Goal: Task Accomplishment & Management: Use online tool/utility

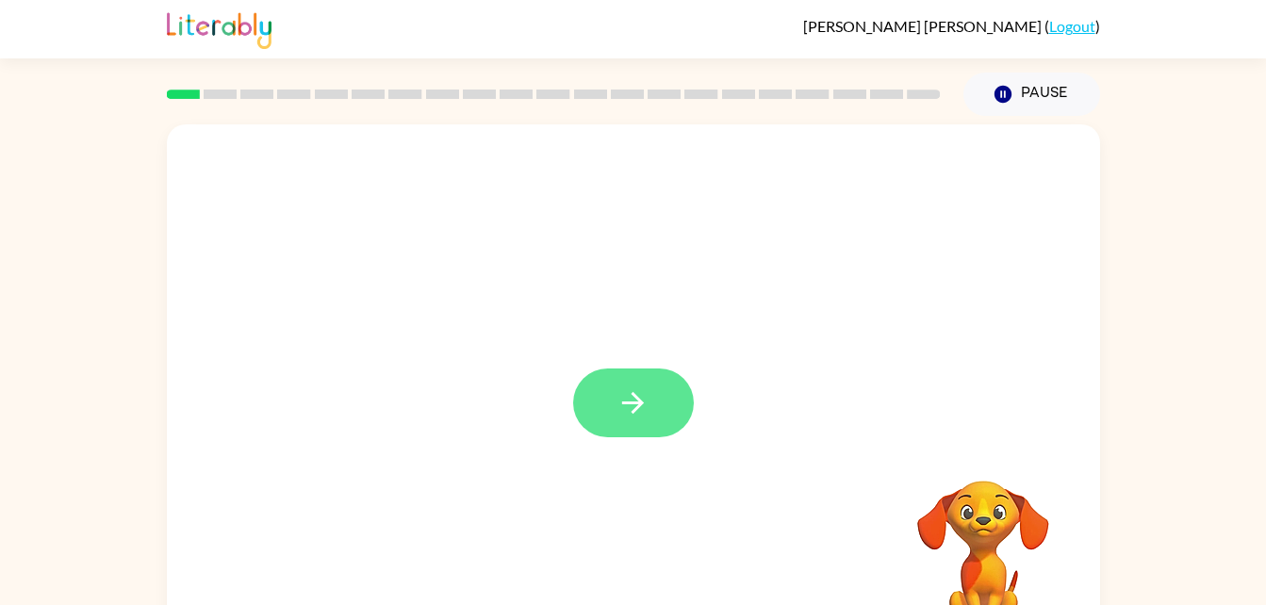
click at [637, 421] on button "button" at bounding box center [633, 403] width 121 height 69
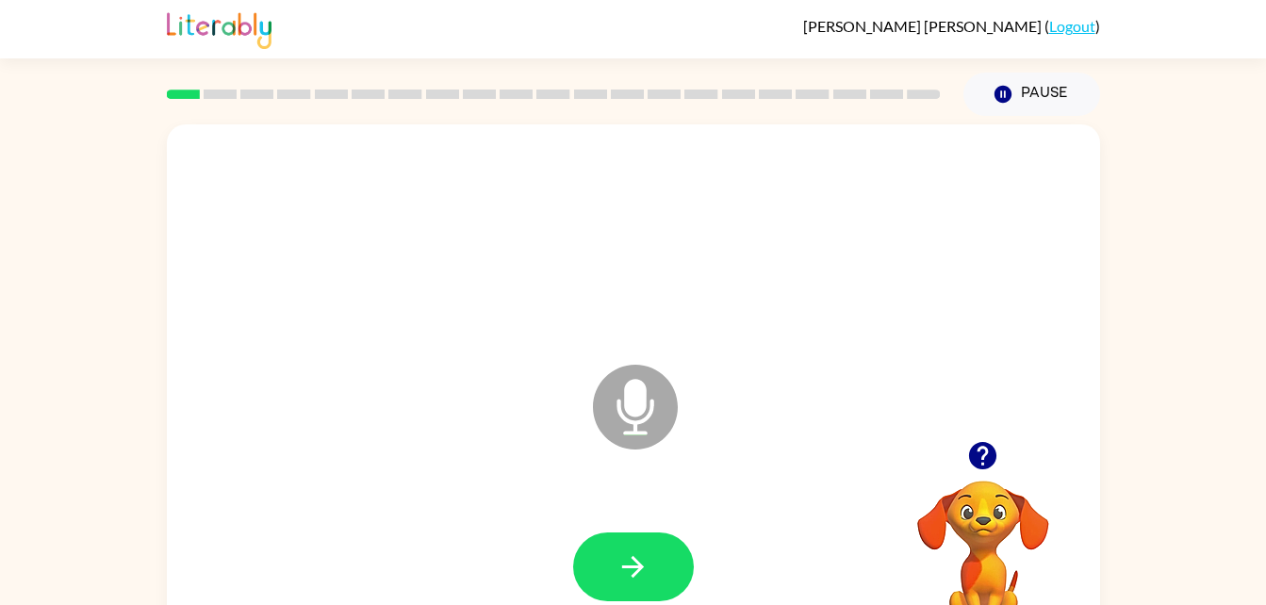
click at [987, 486] on video "Your browser must support playing .mp4 files to use Literably. Please try using…" at bounding box center [983, 545] width 189 height 189
click at [998, 487] on video "Your browser must support playing .mp4 files to use Literably. Please try using…" at bounding box center [983, 545] width 189 height 189
click at [987, 455] on icon "button" at bounding box center [982, 455] width 27 height 27
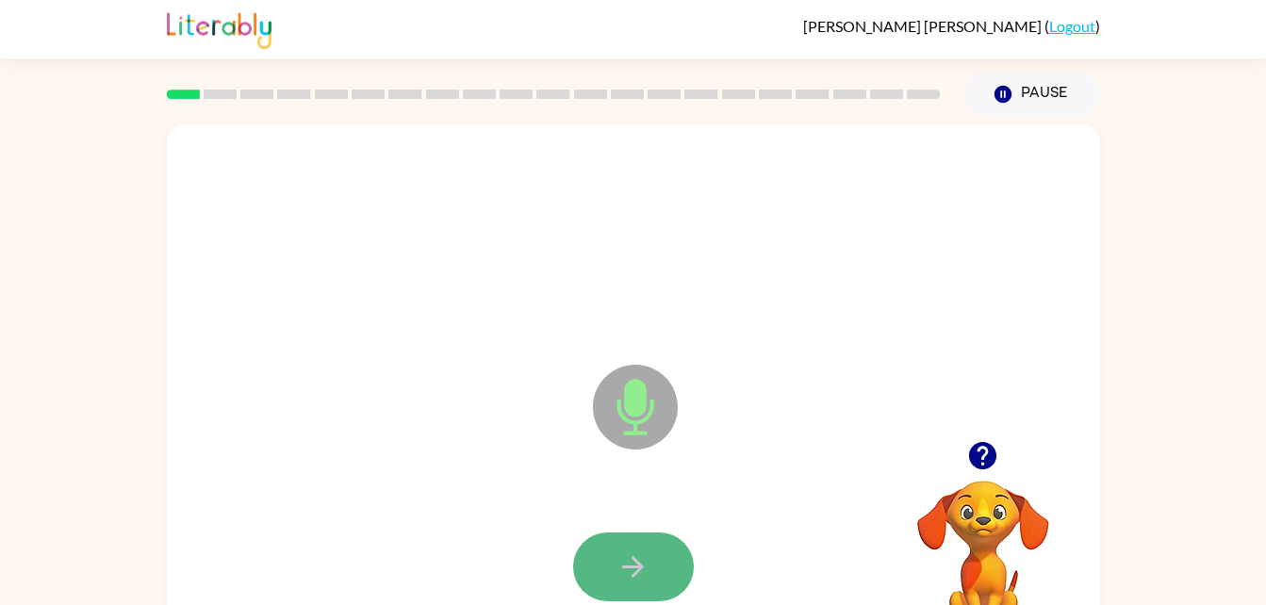
click at [618, 574] on icon "button" at bounding box center [632, 566] width 33 height 33
click at [638, 557] on icon "button" at bounding box center [632, 566] width 33 height 33
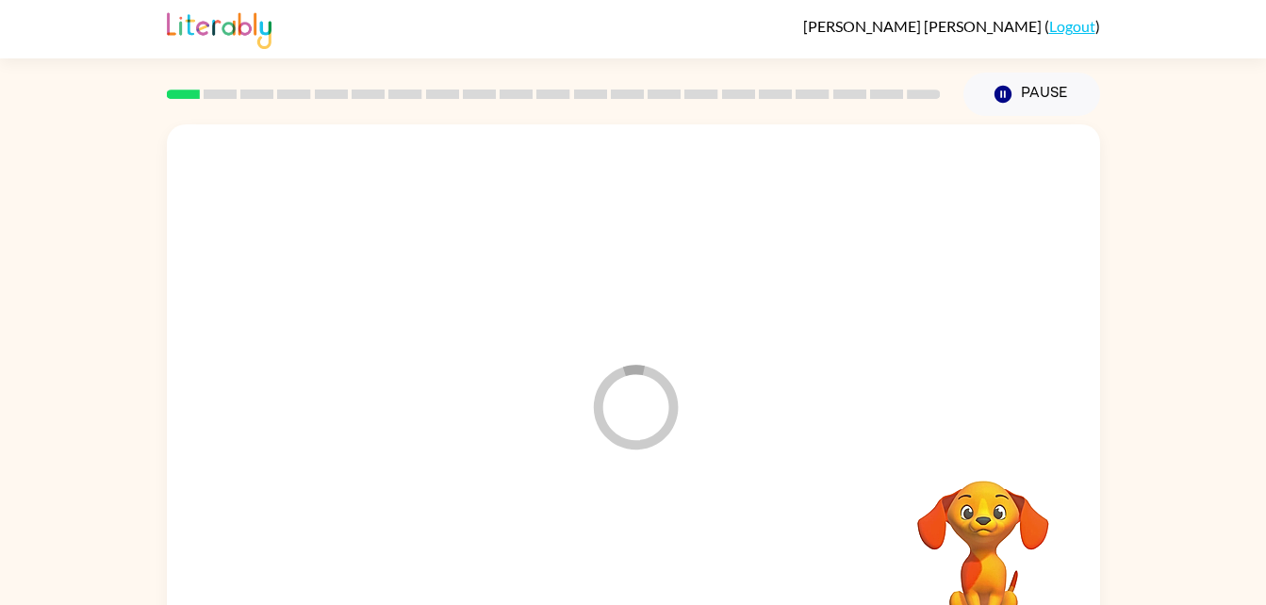
click at [630, 559] on div at bounding box center [633, 567] width 895 height 155
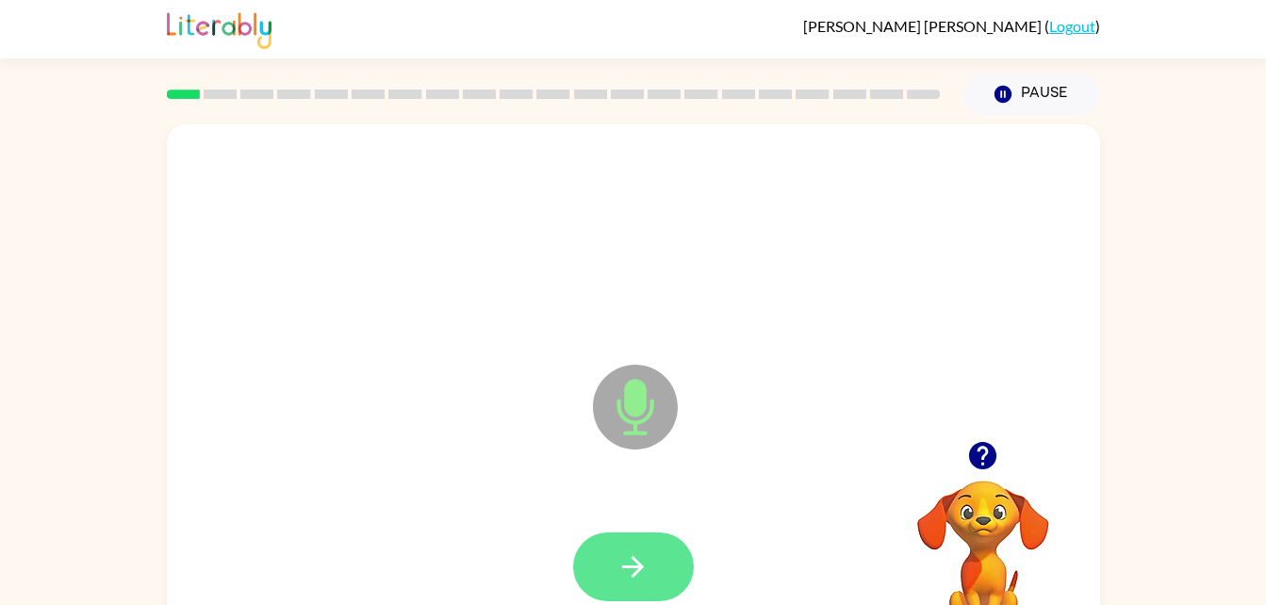
click at [657, 590] on button "button" at bounding box center [633, 567] width 121 height 69
click at [639, 558] on icon "button" at bounding box center [632, 566] width 33 height 33
click at [641, 581] on icon "button" at bounding box center [632, 566] width 33 height 33
click at [625, 551] on icon "button" at bounding box center [632, 566] width 33 height 33
click at [638, 555] on icon "button" at bounding box center [632, 566] width 33 height 33
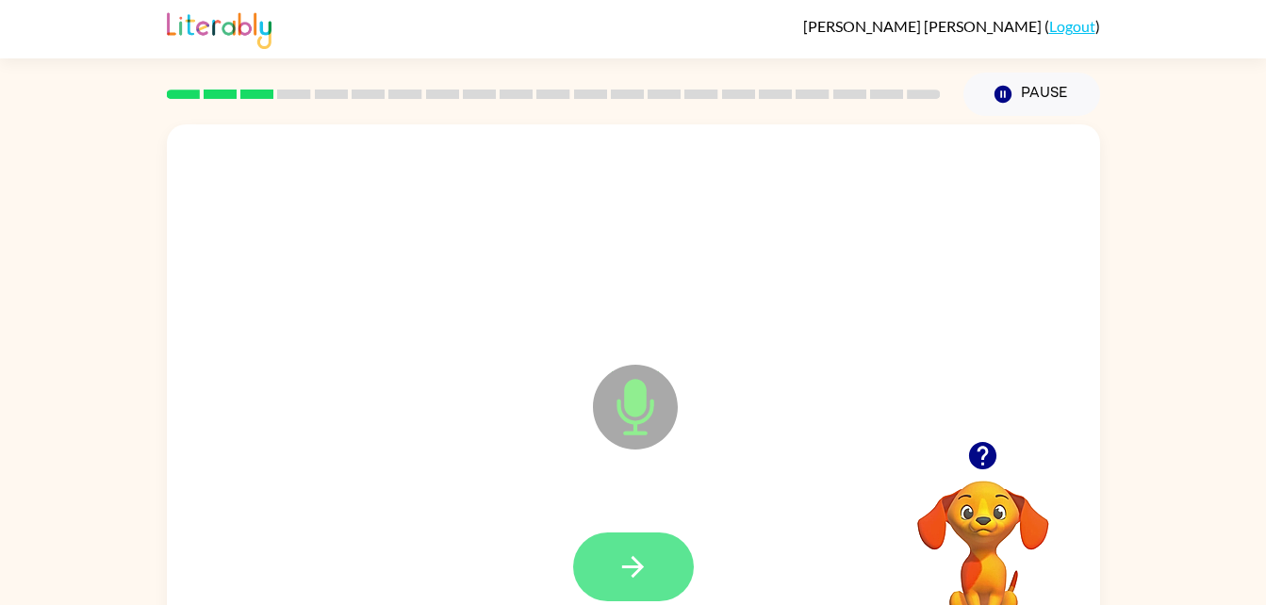
click at [663, 581] on button "button" at bounding box center [633, 567] width 121 height 69
click at [644, 577] on icon "button" at bounding box center [632, 566] width 33 height 33
click at [649, 564] on button "button" at bounding box center [633, 567] width 121 height 69
click at [648, 561] on icon "button" at bounding box center [632, 566] width 33 height 33
click at [671, 572] on button "button" at bounding box center [633, 567] width 121 height 69
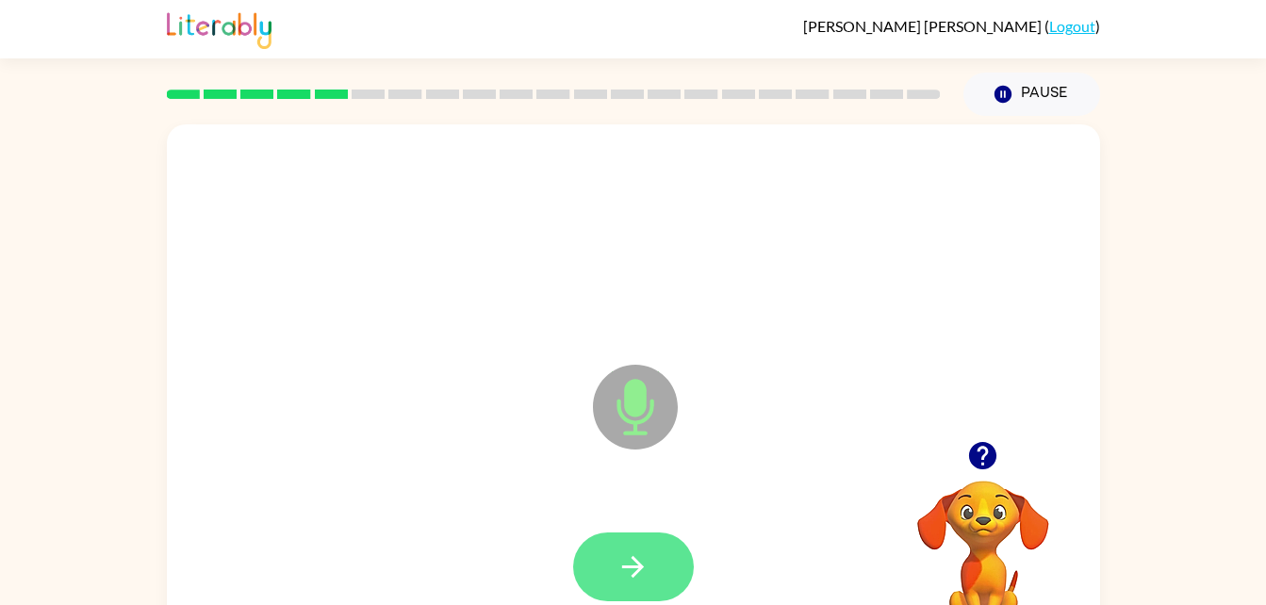
click at [655, 582] on button "button" at bounding box center [633, 567] width 121 height 69
click at [651, 564] on button "button" at bounding box center [633, 567] width 121 height 69
click at [638, 569] on icon "button" at bounding box center [633, 567] width 22 height 22
click at [636, 550] on icon "button" at bounding box center [632, 566] width 33 height 33
click at [639, 558] on icon "button" at bounding box center [632, 566] width 33 height 33
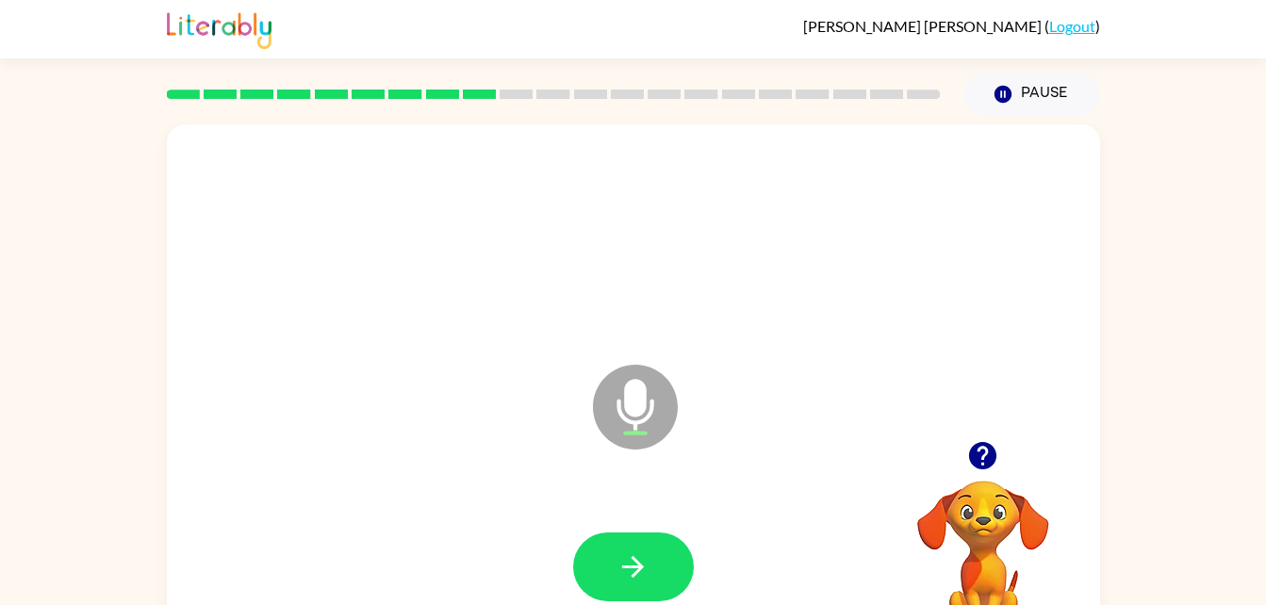
click at [982, 449] on icon "button" at bounding box center [982, 455] width 33 height 33
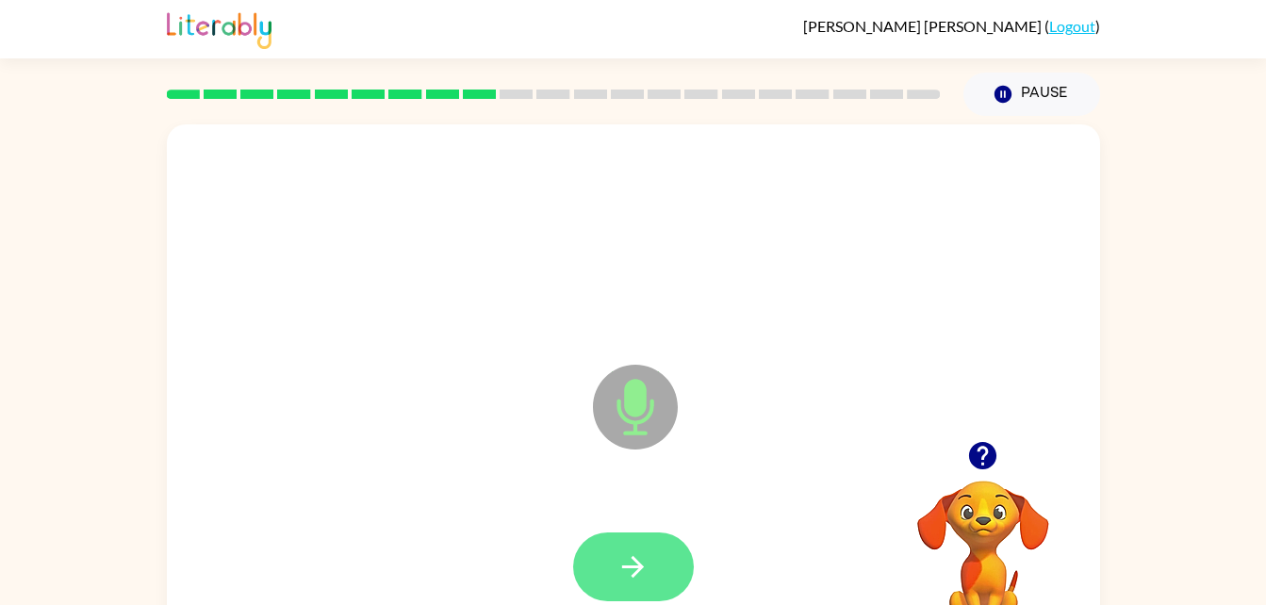
click at [638, 560] on icon "button" at bounding box center [632, 566] width 33 height 33
click at [652, 561] on button "button" at bounding box center [633, 567] width 121 height 69
click at [631, 559] on icon "button" at bounding box center [632, 566] width 33 height 33
click at [636, 575] on icon "button" at bounding box center [632, 566] width 33 height 33
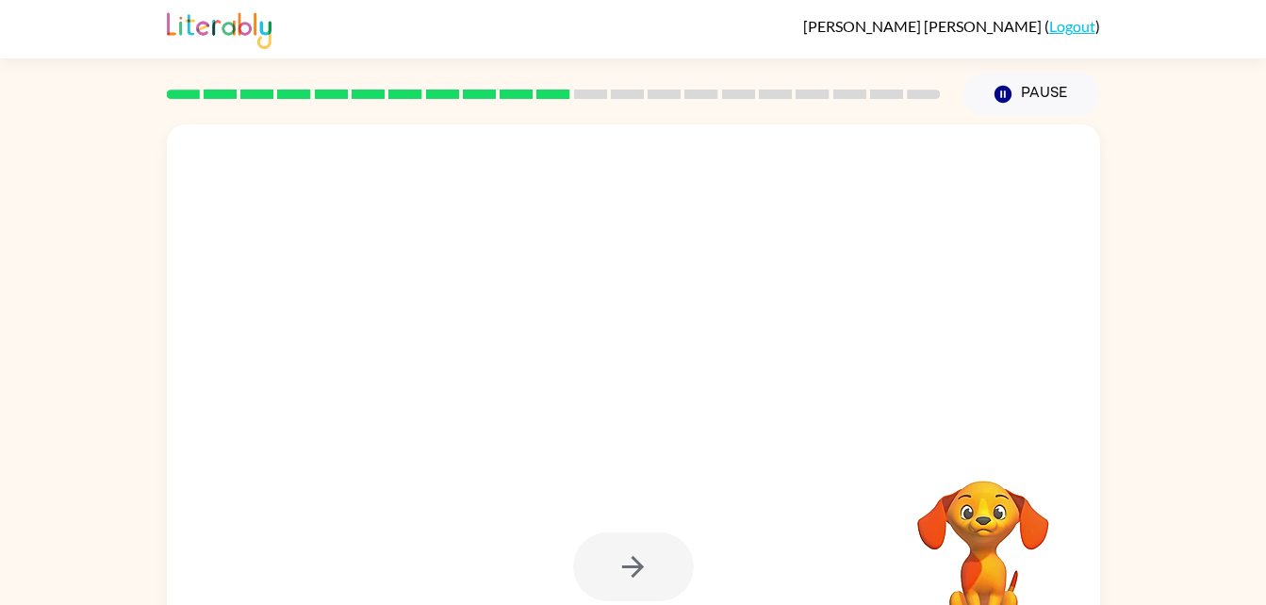
click at [979, 479] on video "Your browser must support playing .mp4 files to use Literably. Please try using…" at bounding box center [983, 545] width 189 height 189
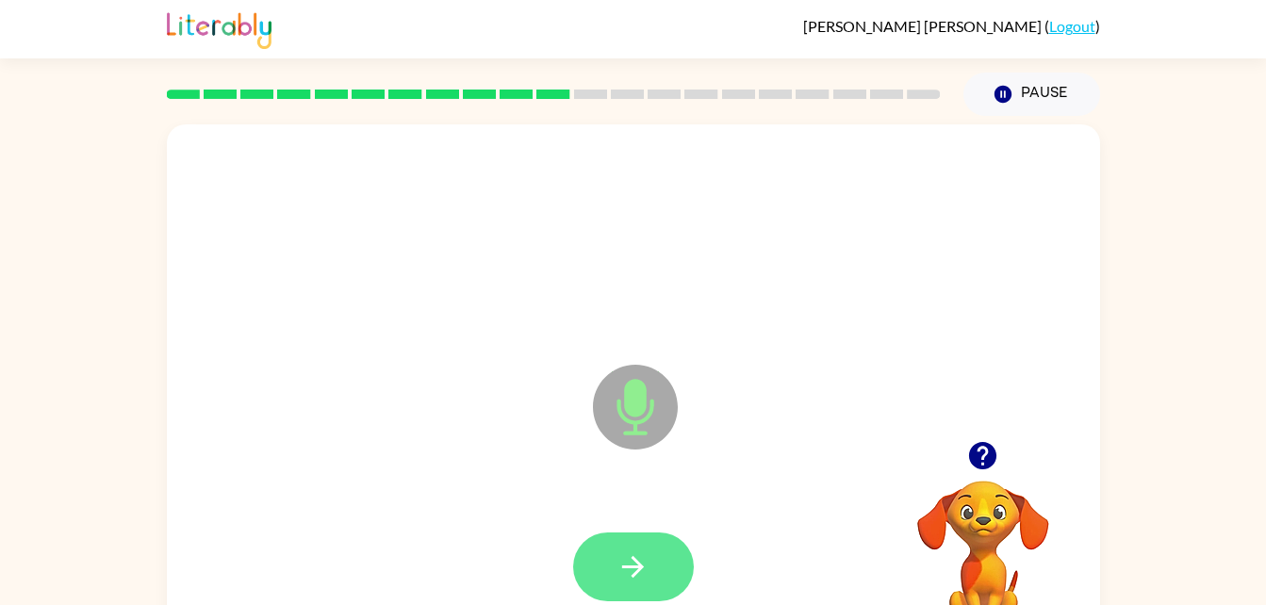
click at [637, 542] on button "button" at bounding box center [633, 567] width 121 height 69
click at [652, 549] on button "button" at bounding box center [633, 567] width 121 height 69
click at [640, 565] on icon "button" at bounding box center [633, 567] width 22 height 22
click at [646, 567] on icon "button" at bounding box center [632, 566] width 33 height 33
click at [631, 554] on icon "button" at bounding box center [632, 566] width 33 height 33
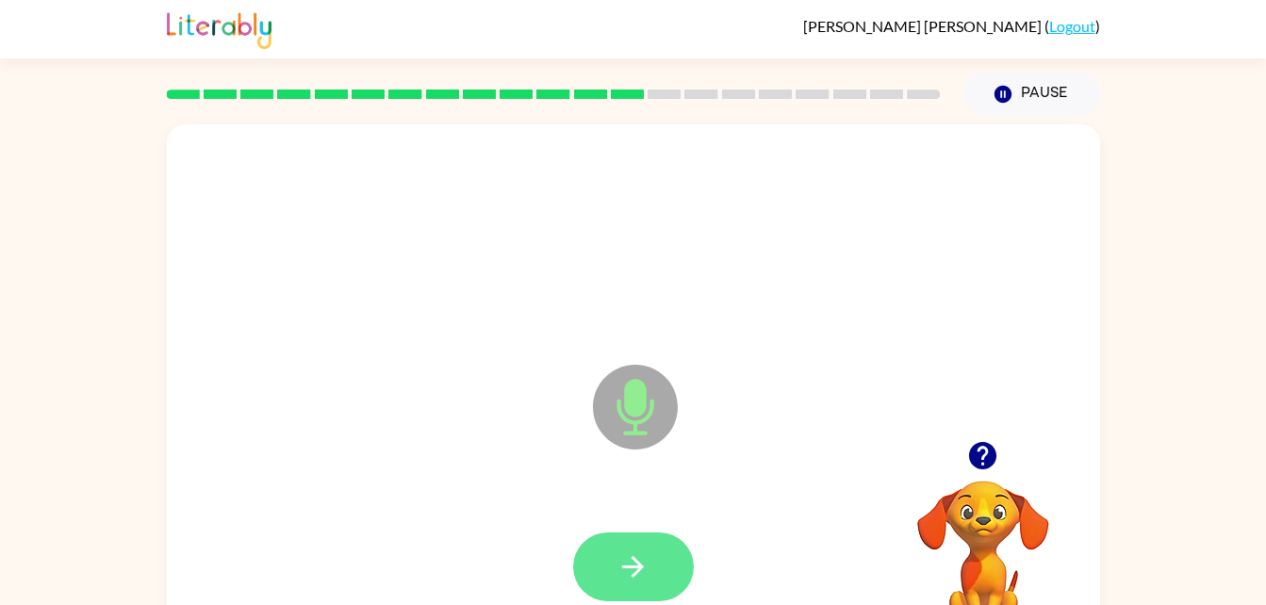
click at [652, 582] on button "button" at bounding box center [633, 567] width 121 height 69
click at [652, 567] on button "button" at bounding box center [633, 567] width 121 height 69
click at [637, 564] on icon "button" at bounding box center [633, 567] width 22 height 22
click at [641, 557] on icon "button" at bounding box center [632, 566] width 33 height 33
click at [625, 559] on icon "button" at bounding box center [632, 566] width 33 height 33
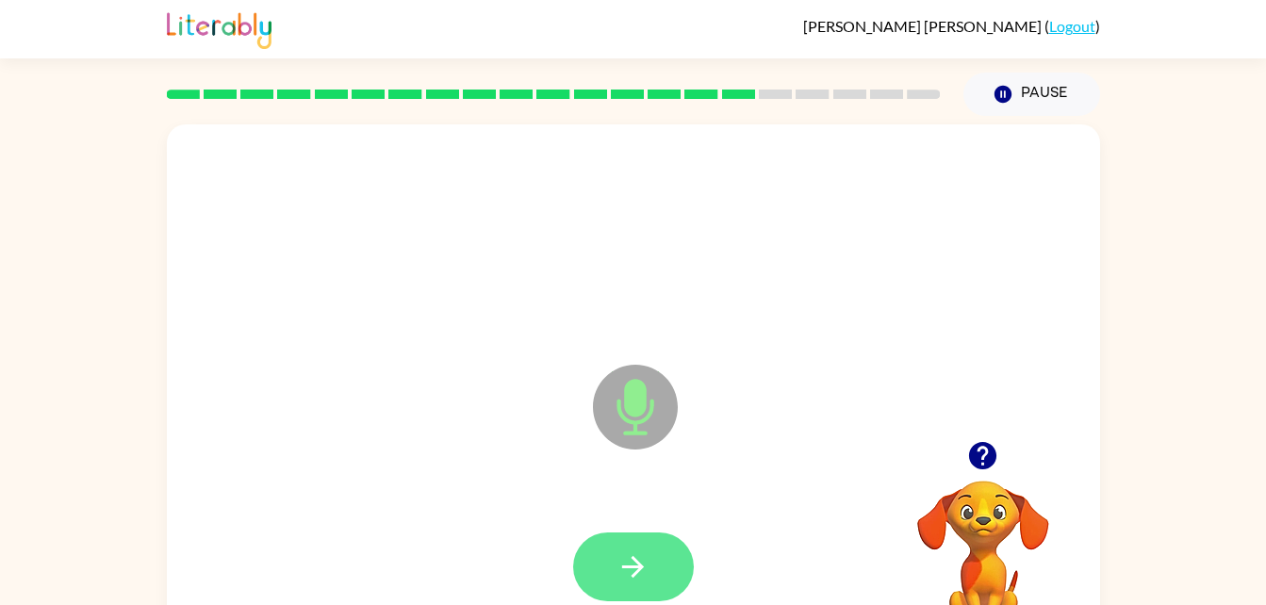
click at [646, 551] on icon "button" at bounding box center [632, 566] width 33 height 33
click at [646, 566] on icon "button" at bounding box center [632, 566] width 33 height 33
click at [649, 547] on button "button" at bounding box center [633, 567] width 121 height 69
click at [643, 555] on icon "button" at bounding box center [632, 566] width 33 height 33
click at [641, 547] on button "button" at bounding box center [633, 567] width 121 height 69
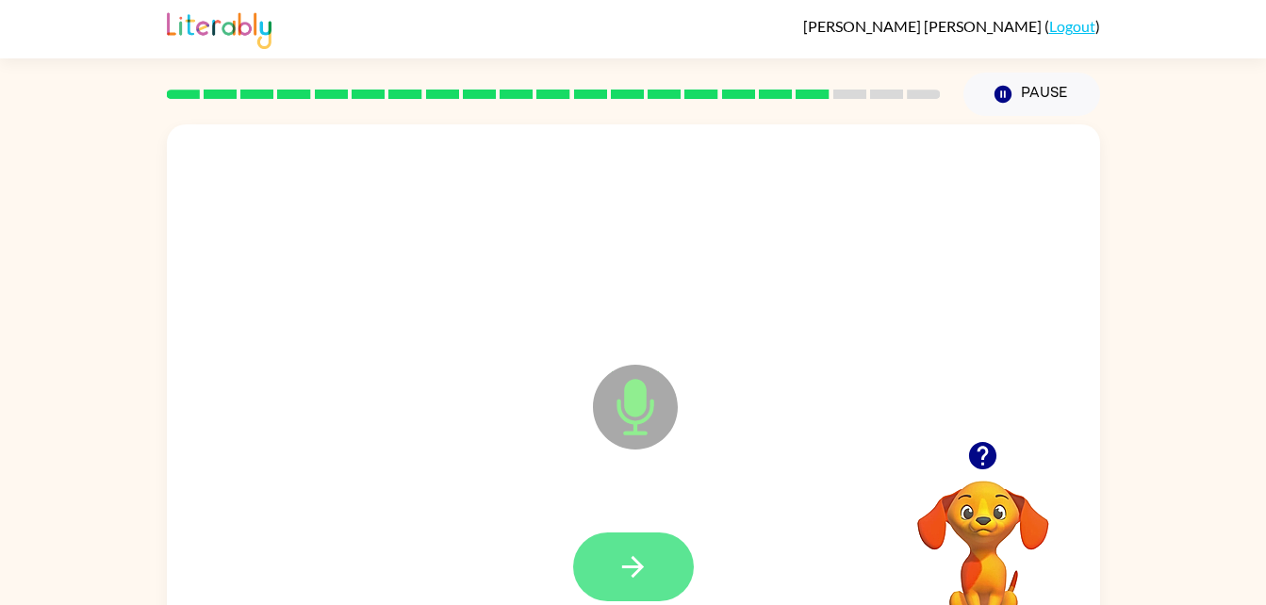
click at [650, 557] on button "button" at bounding box center [633, 567] width 121 height 69
click at [634, 571] on icon "button" at bounding box center [632, 566] width 33 height 33
click at [656, 561] on button "button" at bounding box center [633, 567] width 121 height 69
click at [622, 566] on icon "button" at bounding box center [633, 567] width 22 height 22
click at [657, 562] on button "button" at bounding box center [633, 567] width 121 height 69
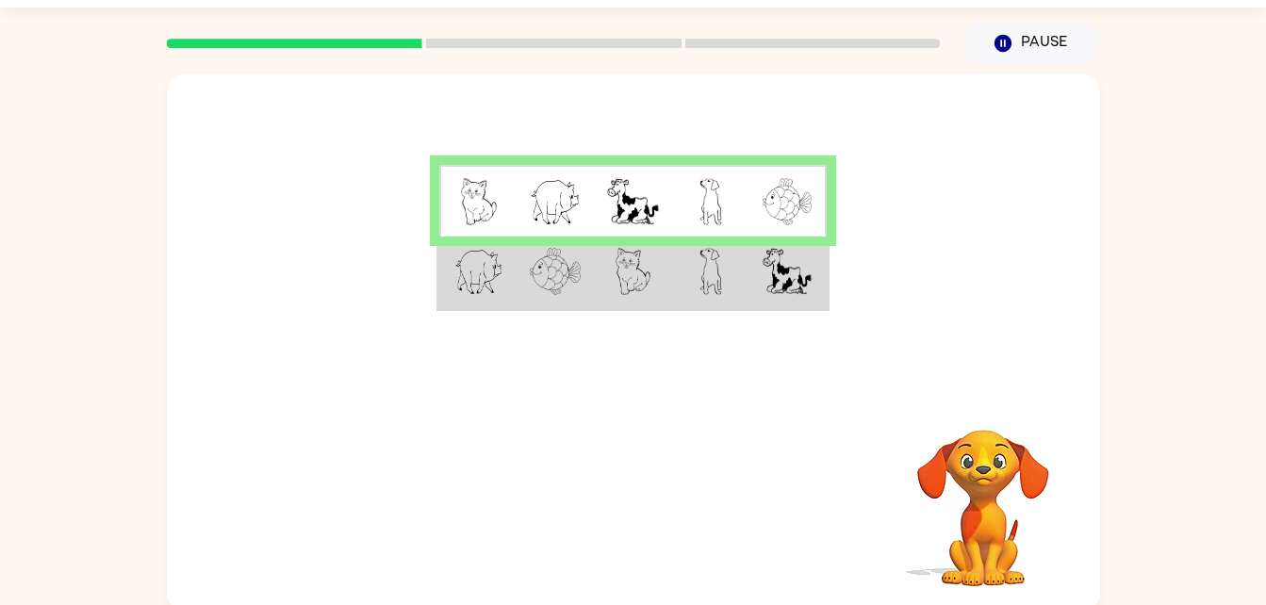
scroll to position [57, 0]
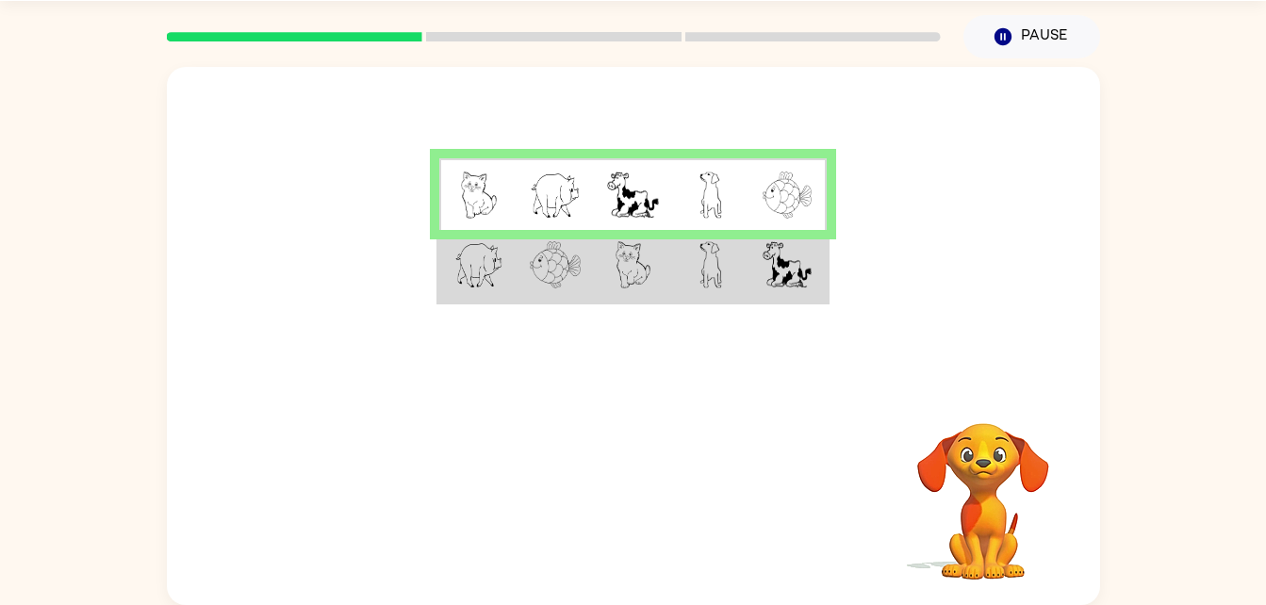
click at [642, 269] on img at bounding box center [633, 264] width 36 height 47
click at [645, 273] on img at bounding box center [633, 264] width 36 height 47
click at [653, 281] on td at bounding box center [632, 266] width 77 height 73
click at [535, 274] on img at bounding box center [555, 264] width 51 height 47
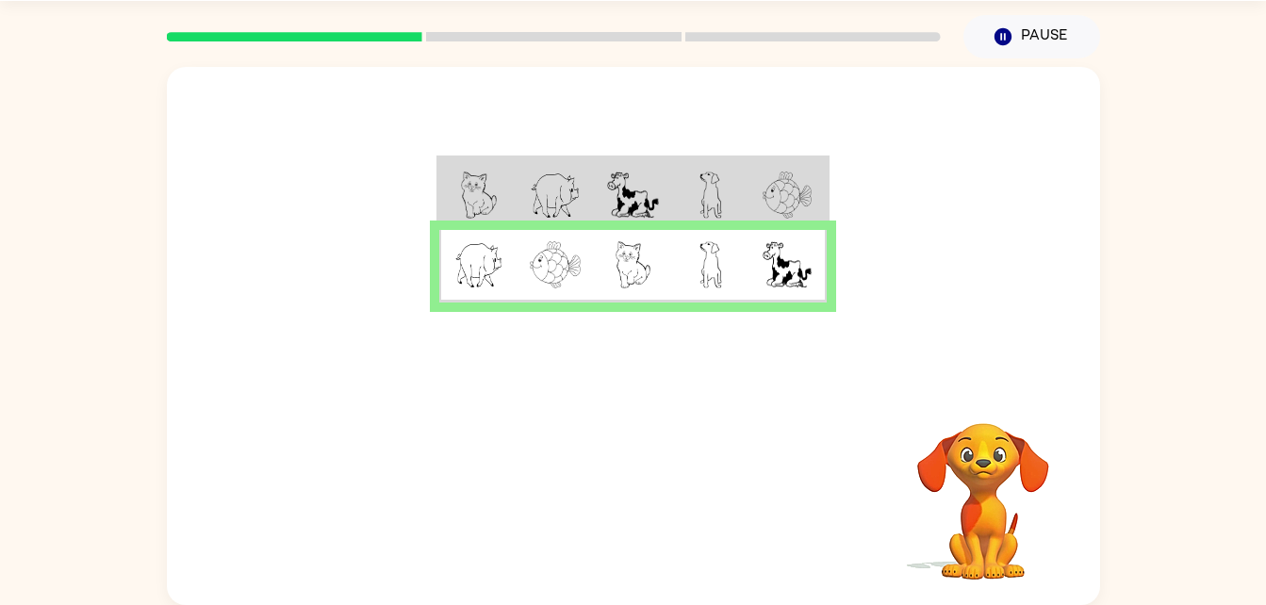
click at [529, 271] on td at bounding box center [555, 266] width 77 height 73
click at [675, 484] on button "button" at bounding box center [633, 499] width 121 height 69
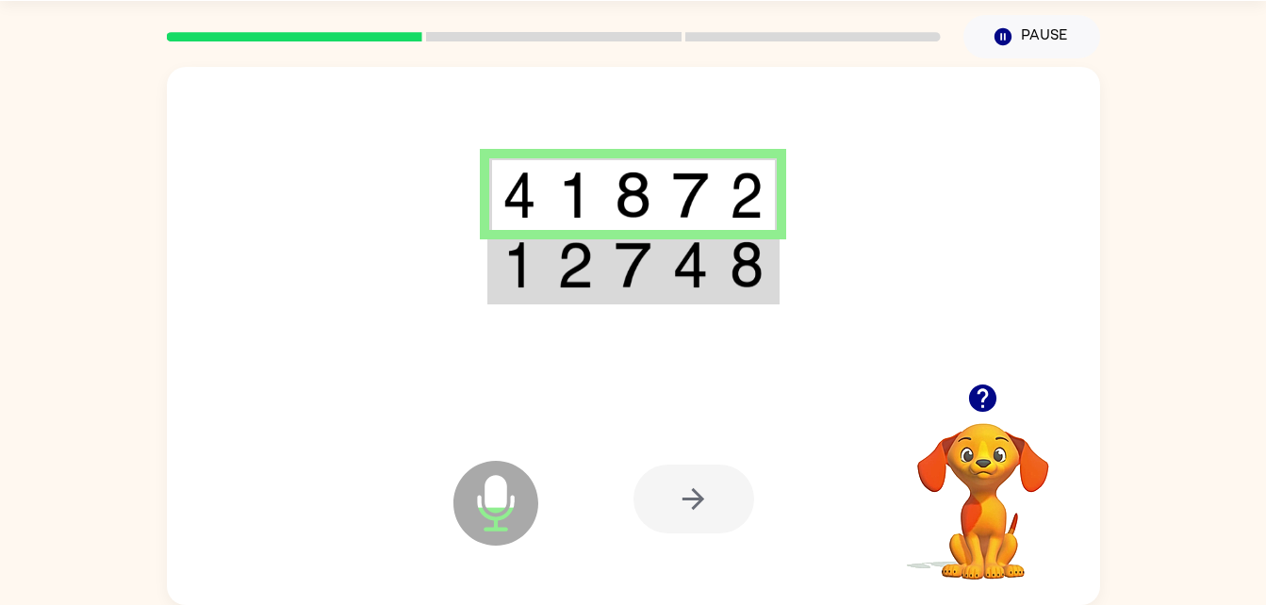
click at [690, 490] on div at bounding box center [693, 499] width 121 height 69
click at [989, 387] on icon "button" at bounding box center [982, 398] width 27 height 27
click at [622, 281] on img at bounding box center [633, 264] width 36 height 47
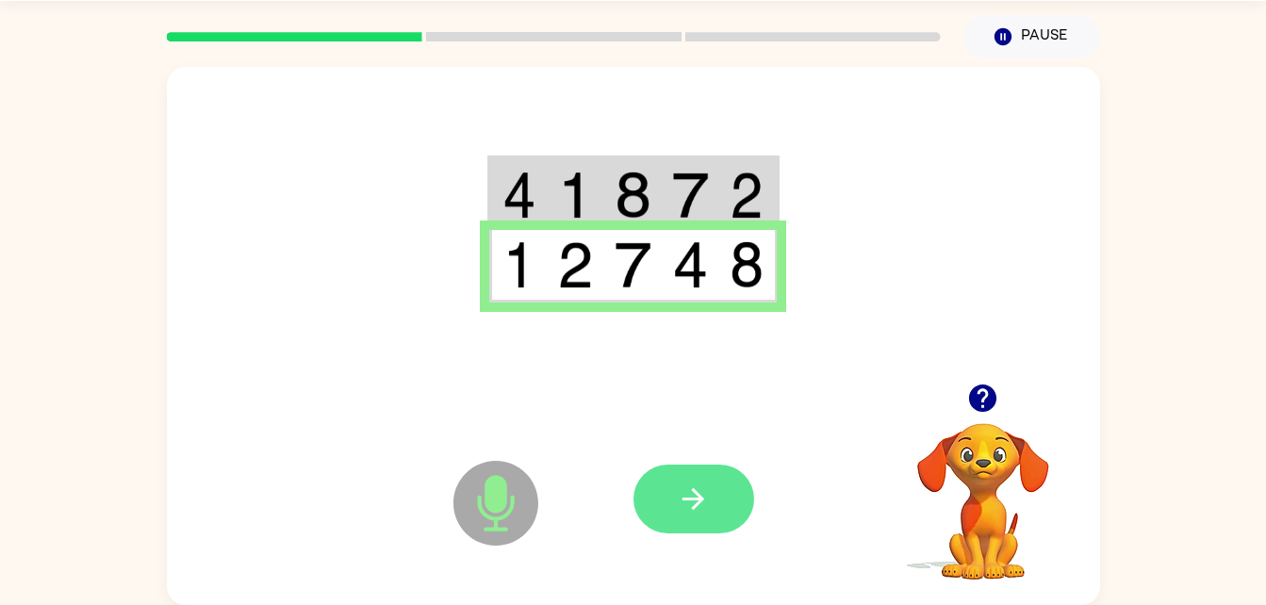
click at [700, 465] on button "button" at bounding box center [693, 499] width 121 height 69
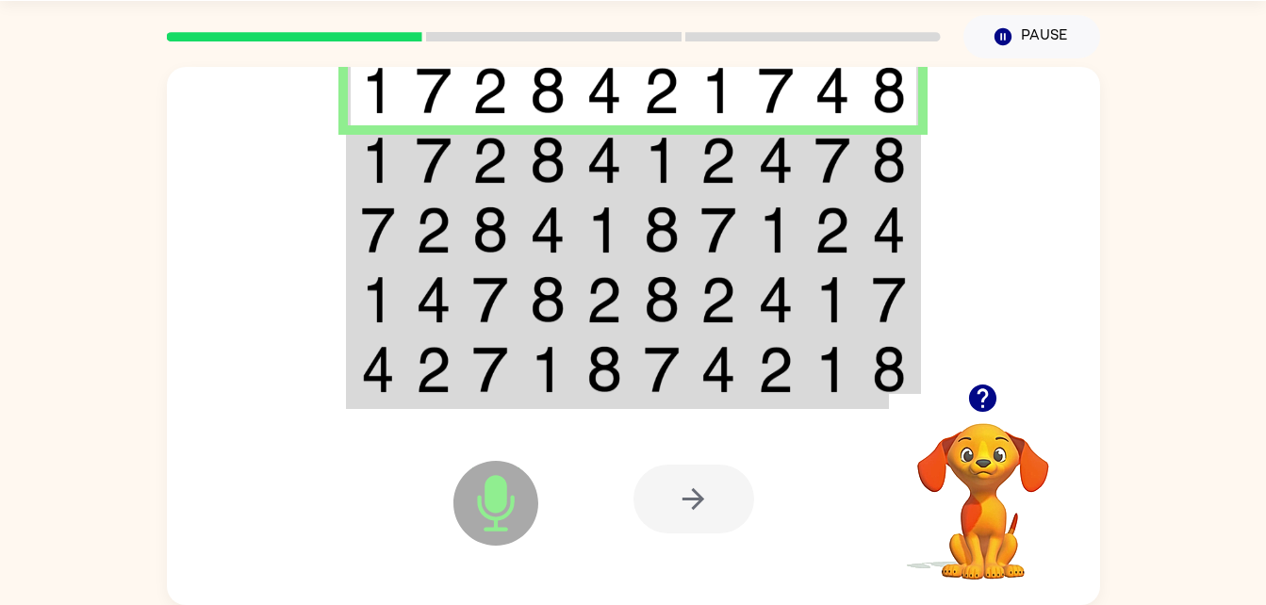
click at [467, 165] on td at bounding box center [490, 160] width 57 height 70
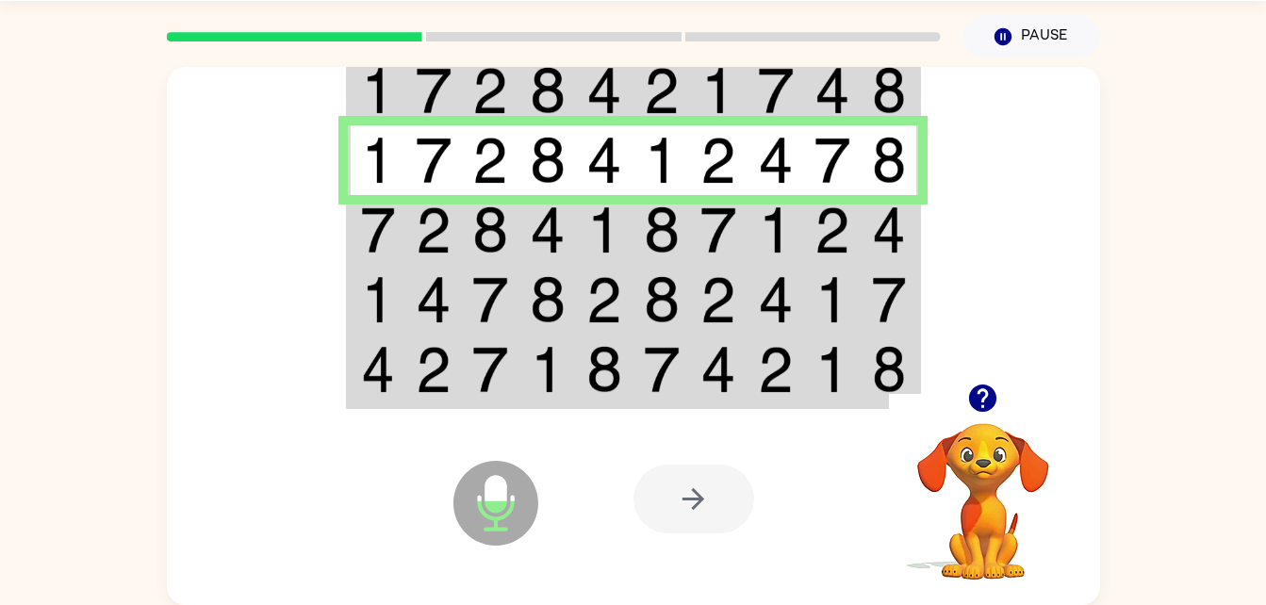
click at [457, 218] on td at bounding box center [433, 230] width 57 height 70
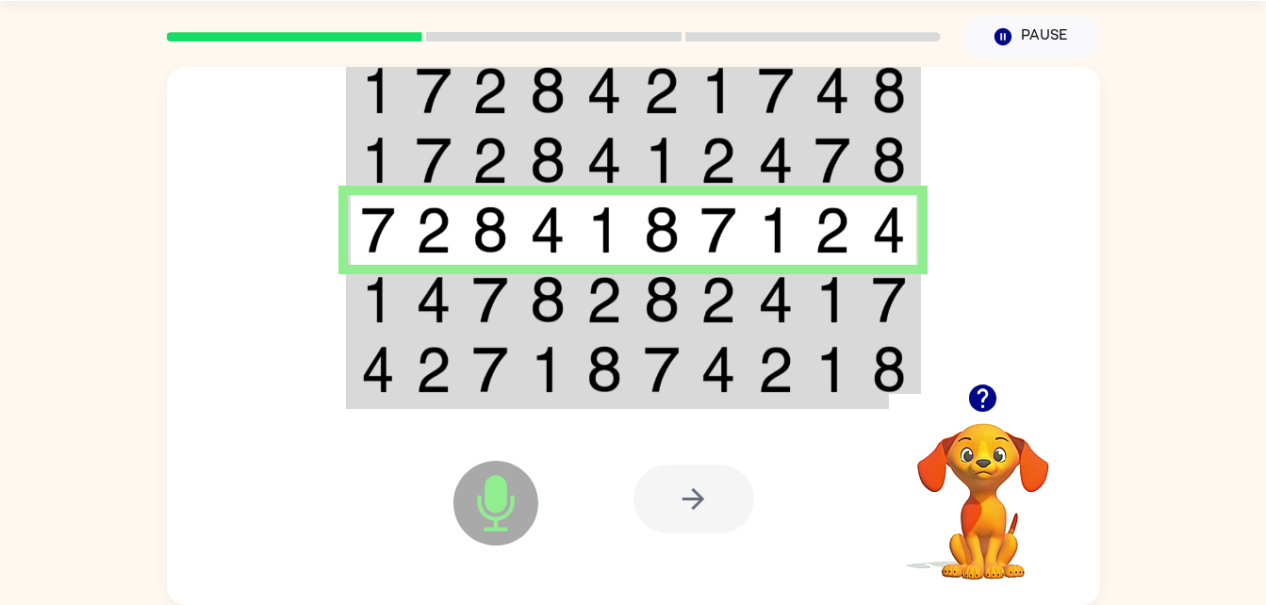
click at [485, 272] on td at bounding box center [490, 300] width 57 height 70
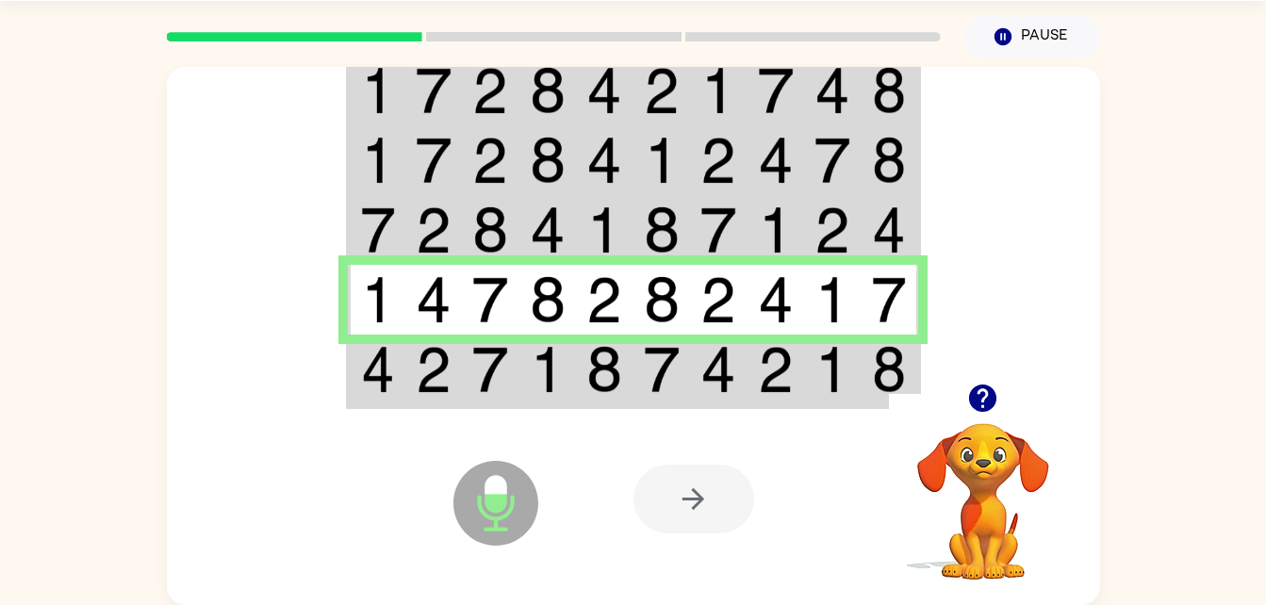
click at [394, 375] on img at bounding box center [378, 369] width 34 height 47
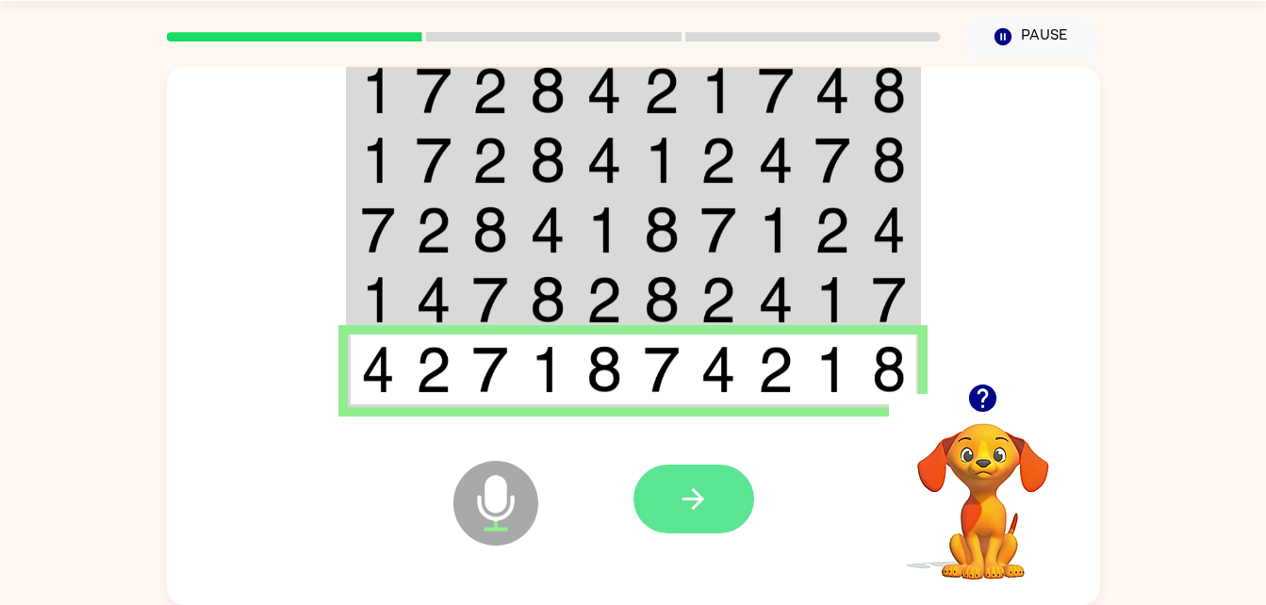
click at [713, 507] on button "button" at bounding box center [693, 499] width 121 height 69
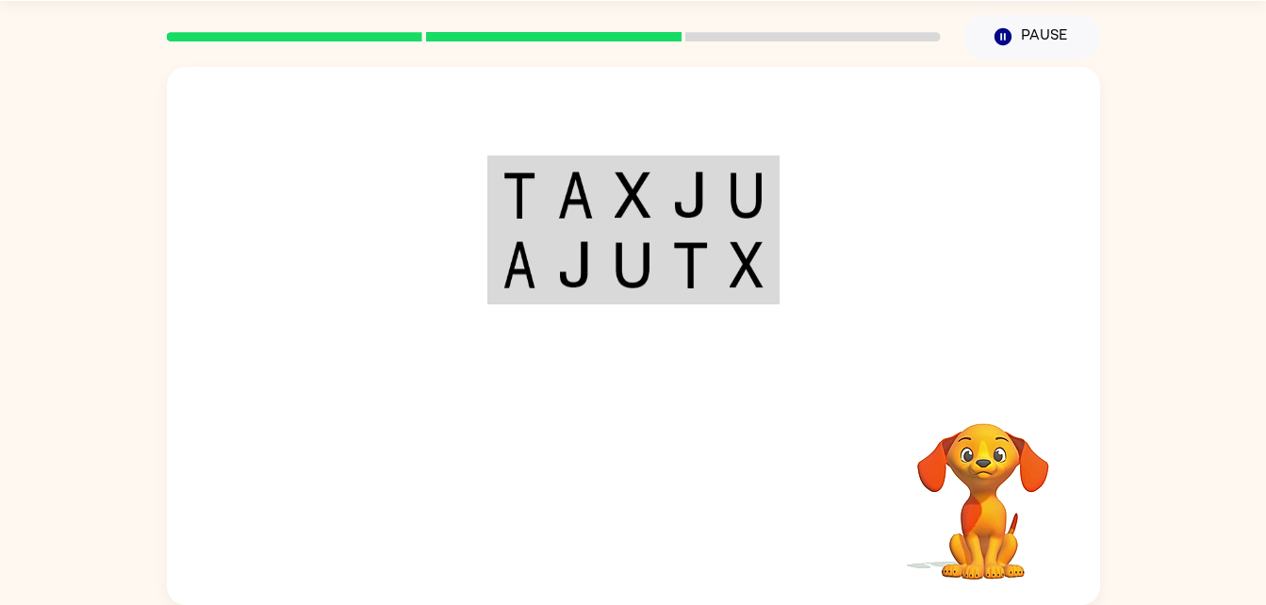
click at [589, 185] on img at bounding box center [575, 195] width 36 height 47
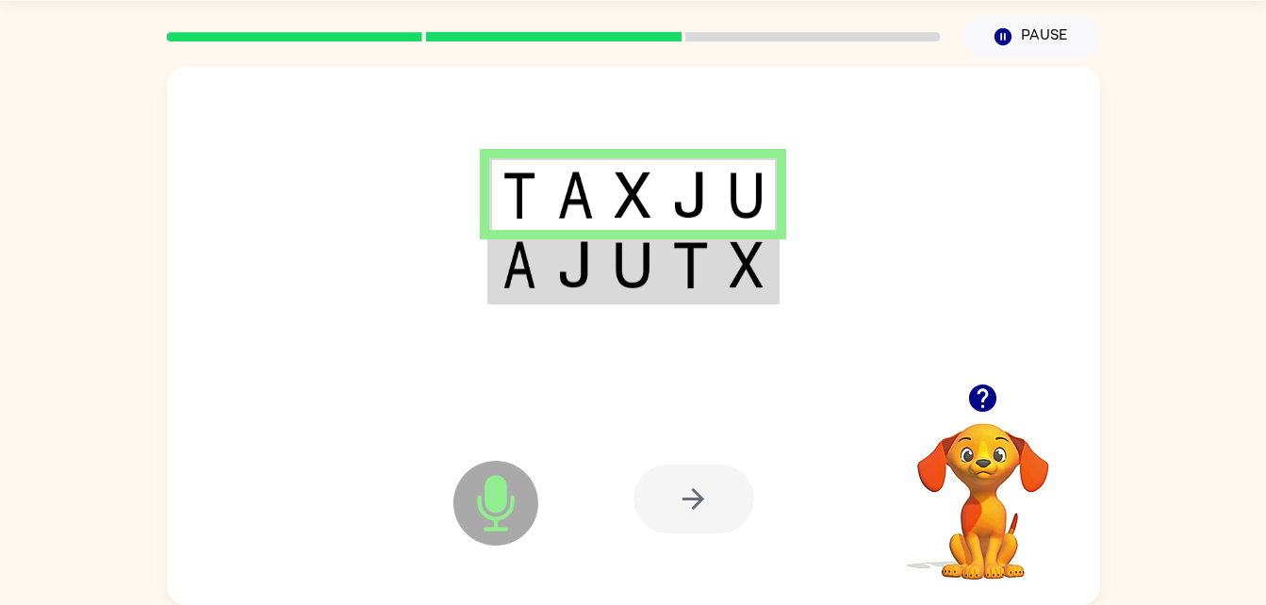
click at [604, 265] on td at bounding box center [632, 266] width 57 height 73
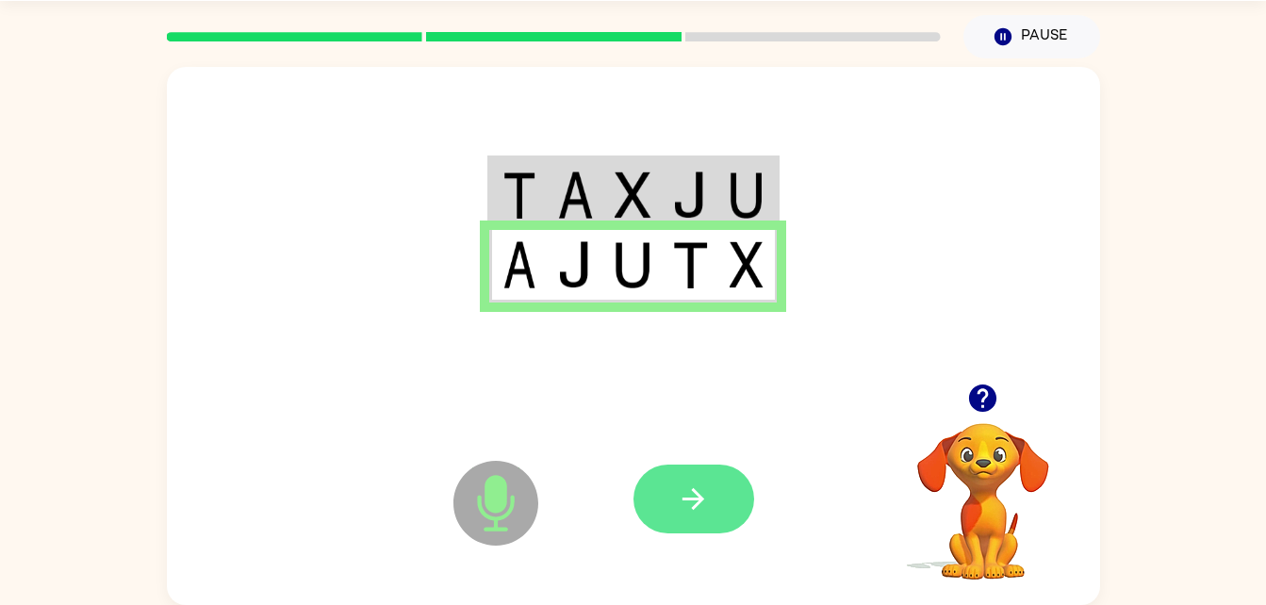
click at [711, 499] on button "button" at bounding box center [693, 499] width 121 height 69
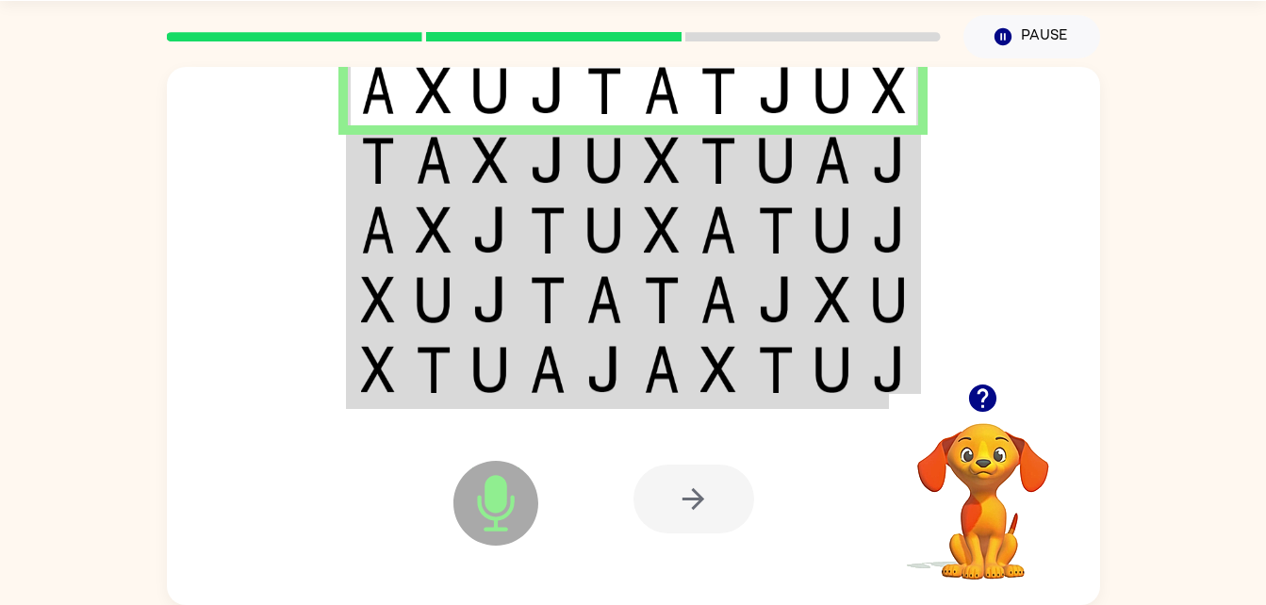
click at [385, 157] on img at bounding box center [378, 160] width 34 height 47
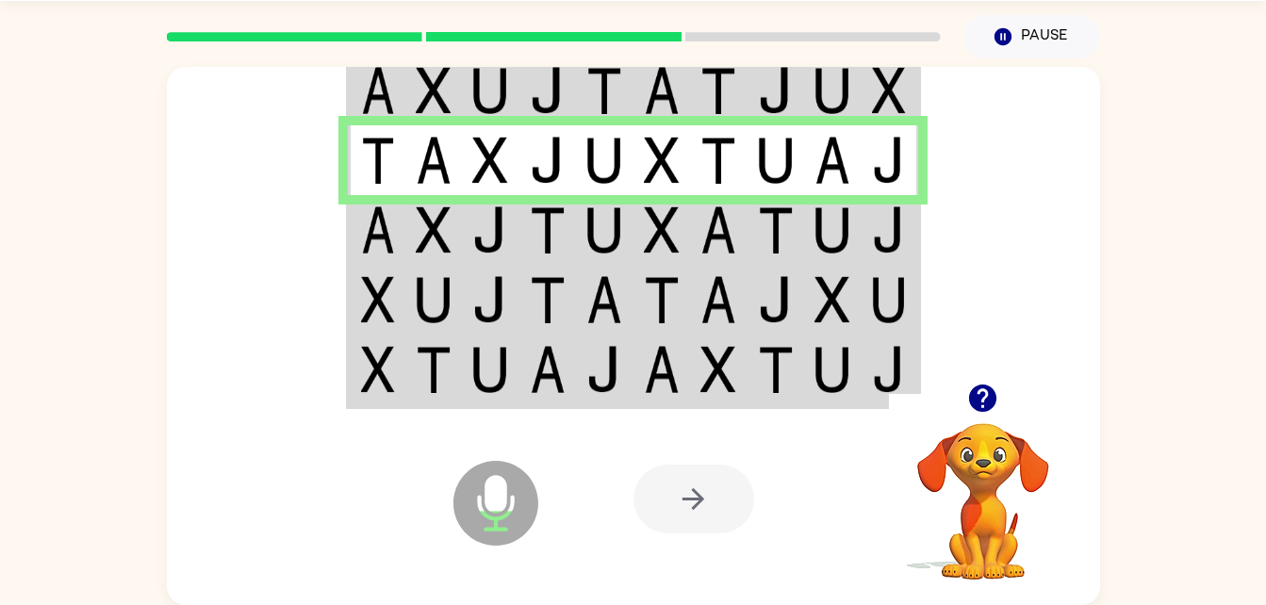
click at [440, 220] on img at bounding box center [434, 229] width 36 height 47
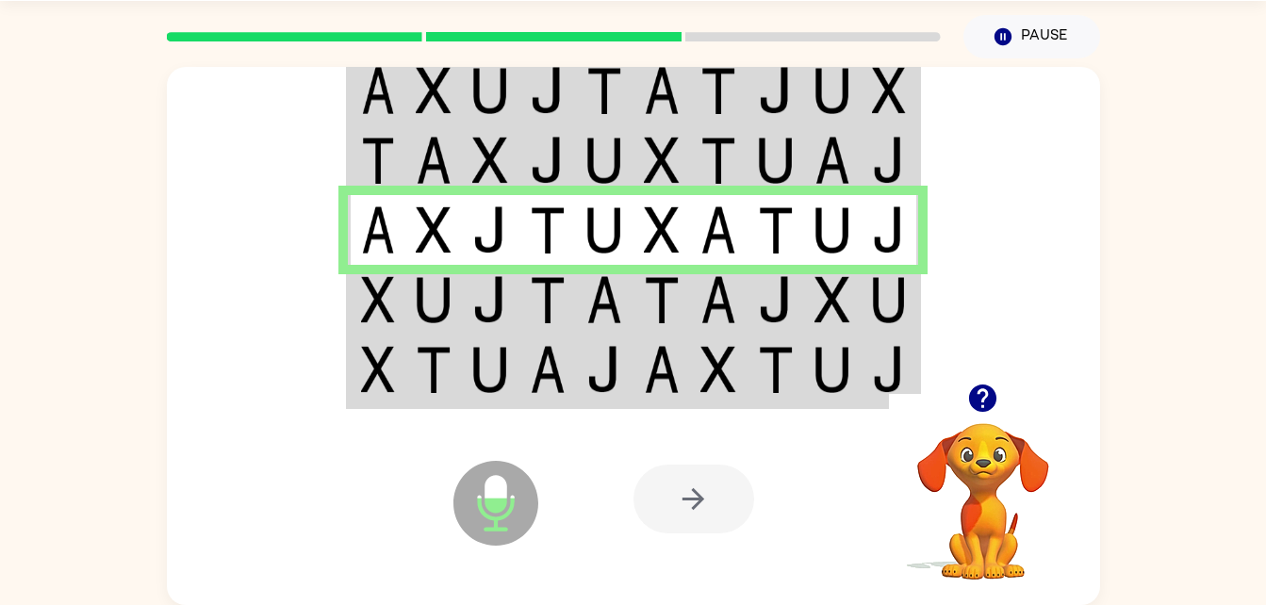
click at [407, 310] on td at bounding box center [433, 300] width 57 height 70
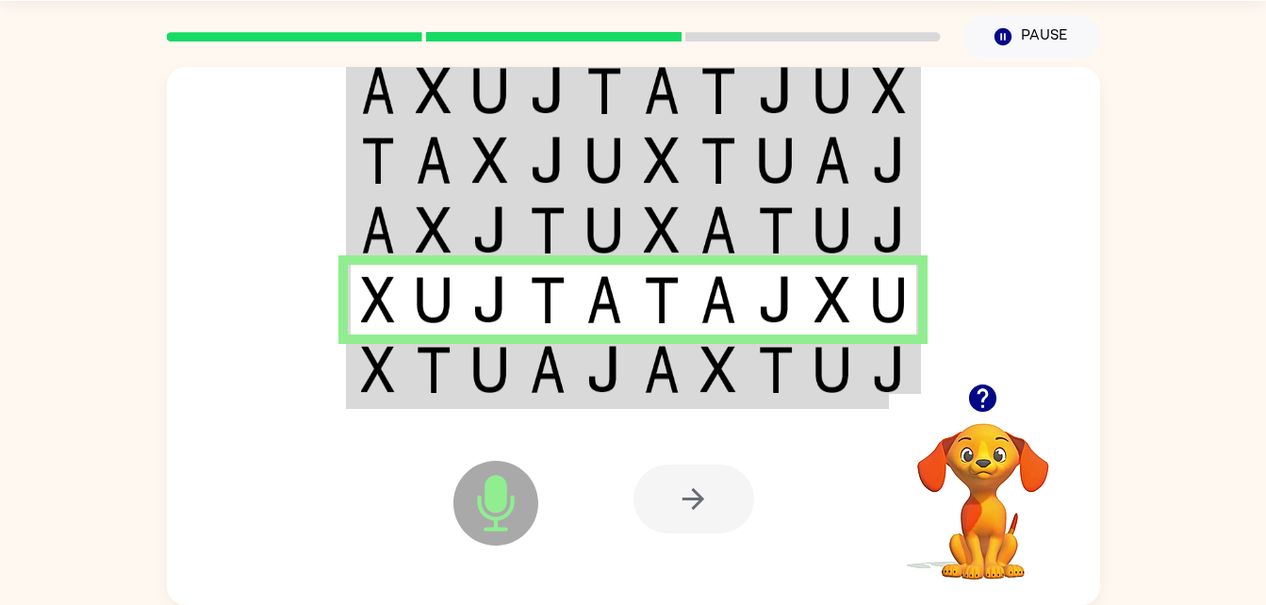
click at [894, 340] on td at bounding box center [889, 371] width 57 height 73
click at [886, 349] on img at bounding box center [889, 369] width 34 height 47
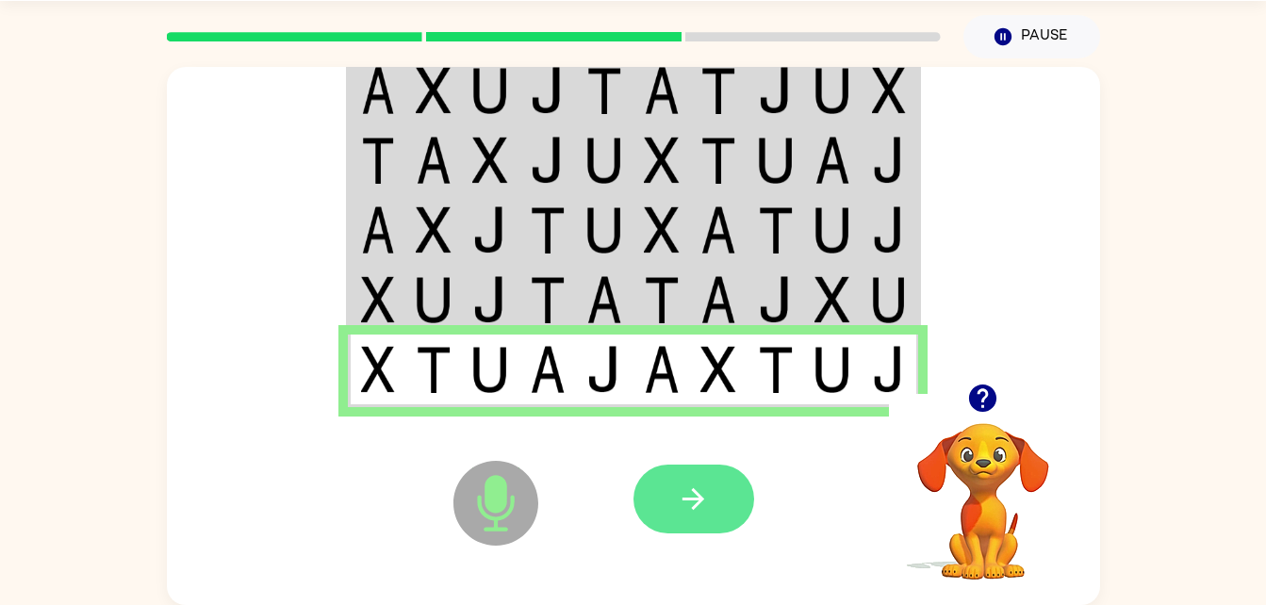
click at [682, 494] on icon "button" at bounding box center [693, 499] width 33 height 33
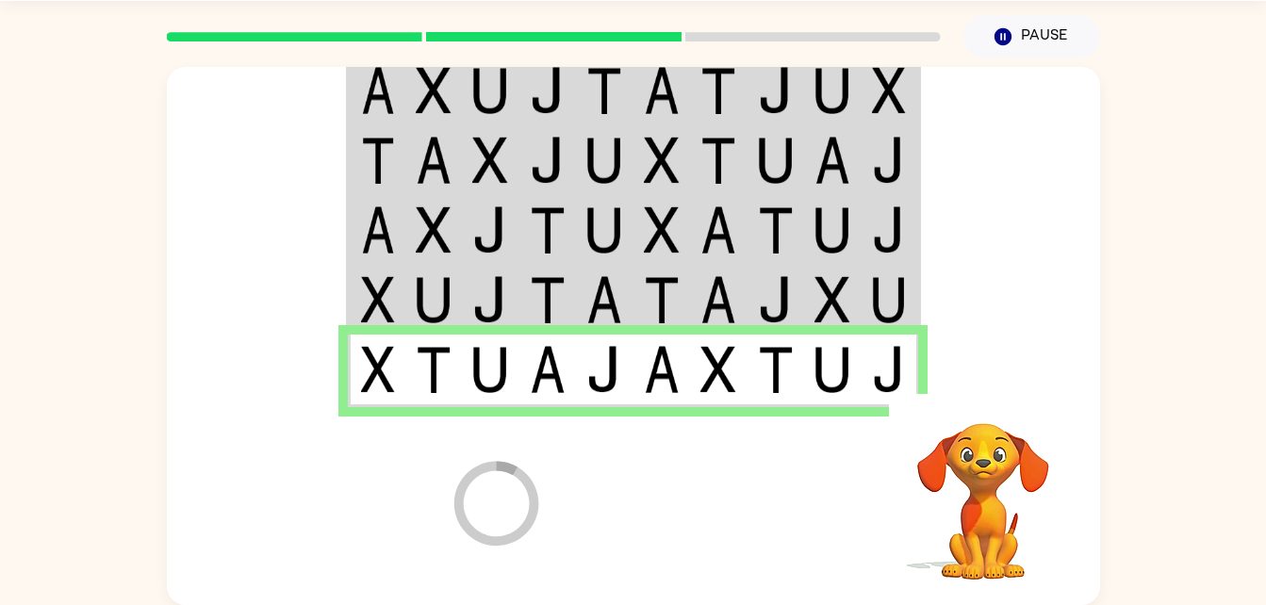
scroll to position [24, 0]
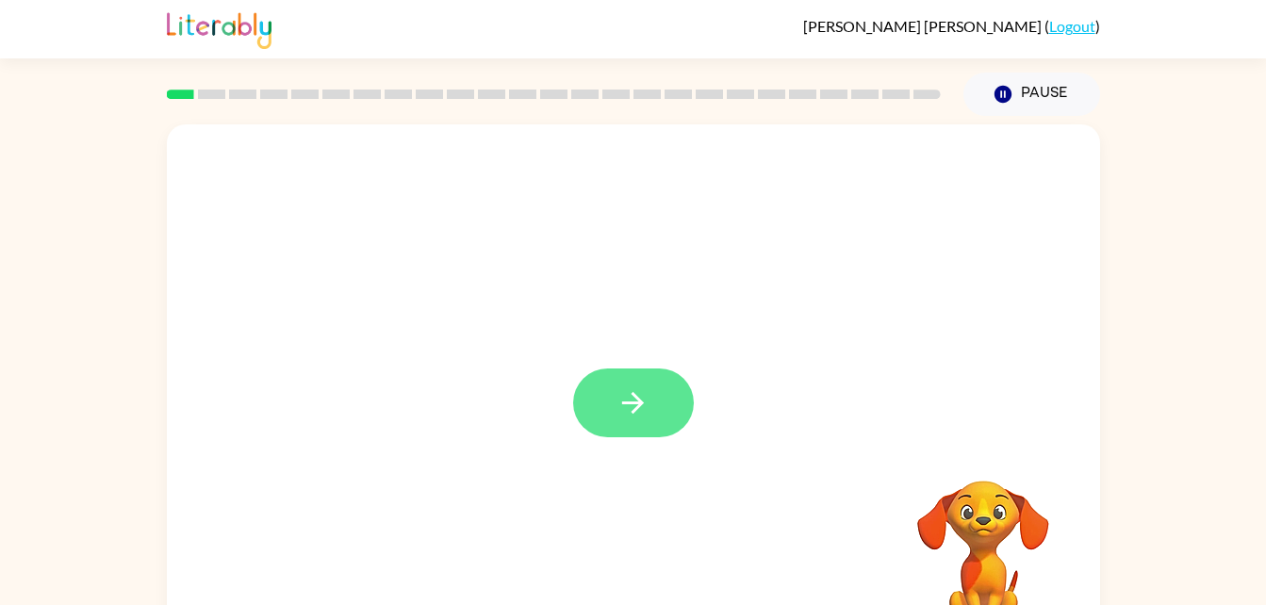
click at [655, 377] on button "button" at bounding box center [633, 403] width 121 height 69
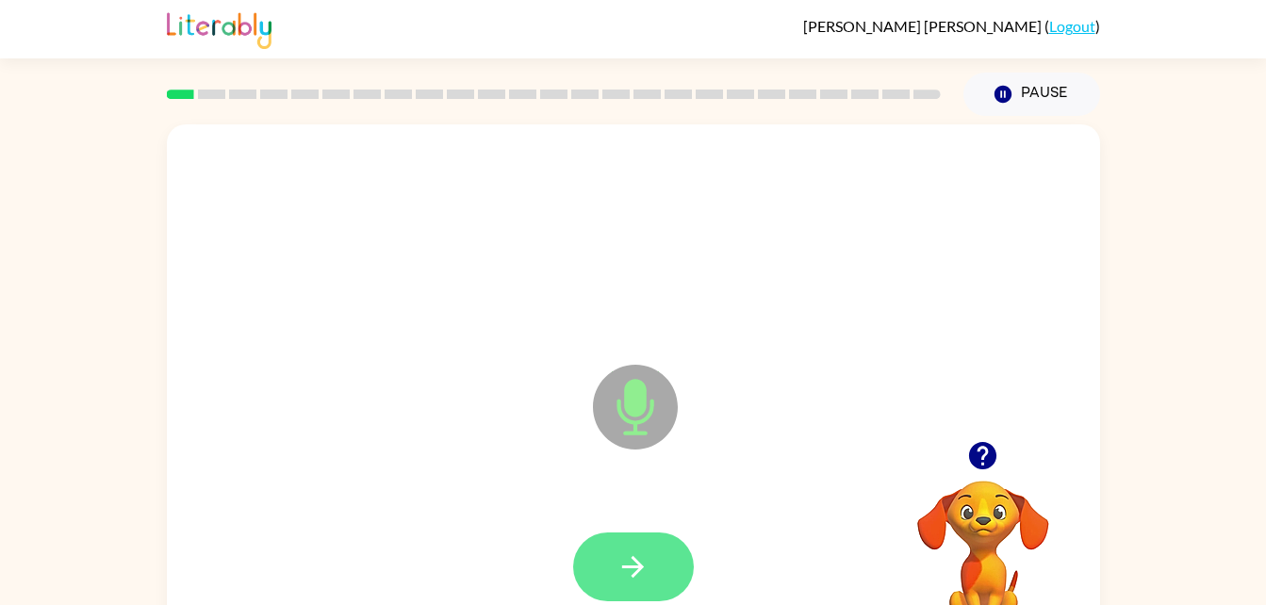
click at [643, 560] on icon "button" at bounding box center [632, 566] width 33 height 33
click at [642, 533] on button "button" at bounding box center [633, 567] width 121 height 69
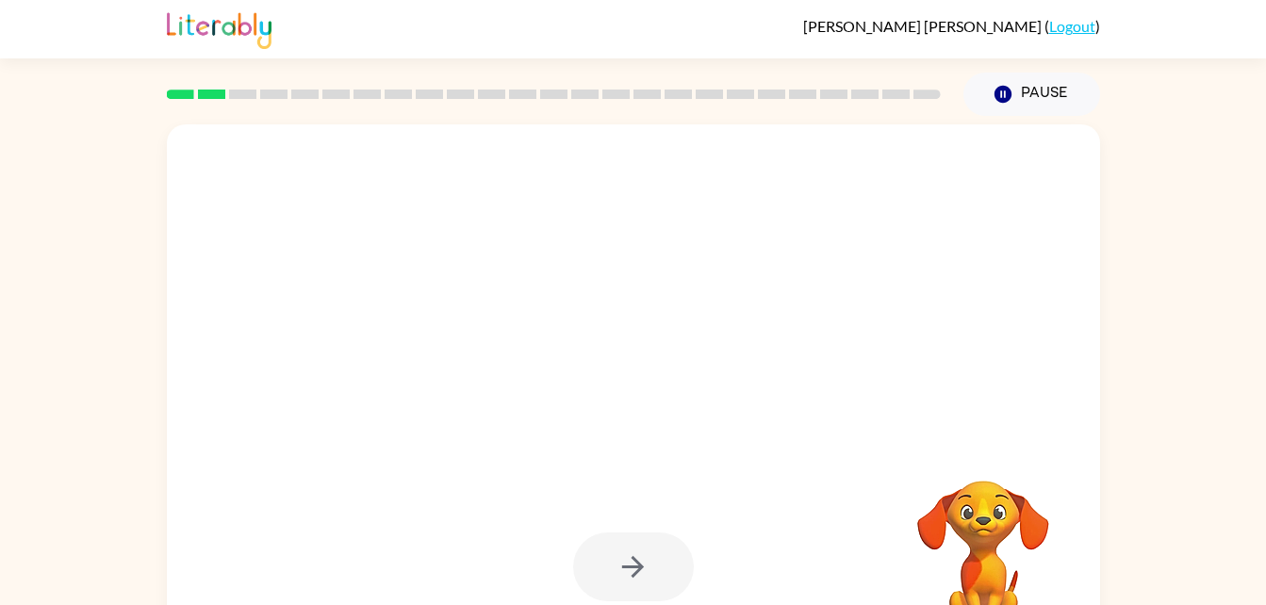
click at [651, 565] on div at bounding box center [633, 567] width 121 height 69
click at [943, 510] on video "Your browser must support playing .mp4 files to use Literably. Please try using…" at bounding box center [983, 545] width 189 height 189
click at [997, 510] on video "Your browser must support playing .mp4 files to use Literably. Please try using…" at bounding box center [983, 545] width 189 height 189
click at [994, 519] on video "Your browser must support playing .mp4 files to use Literably. Please try using…" at bounding box center [983, 545] width 189 height 189
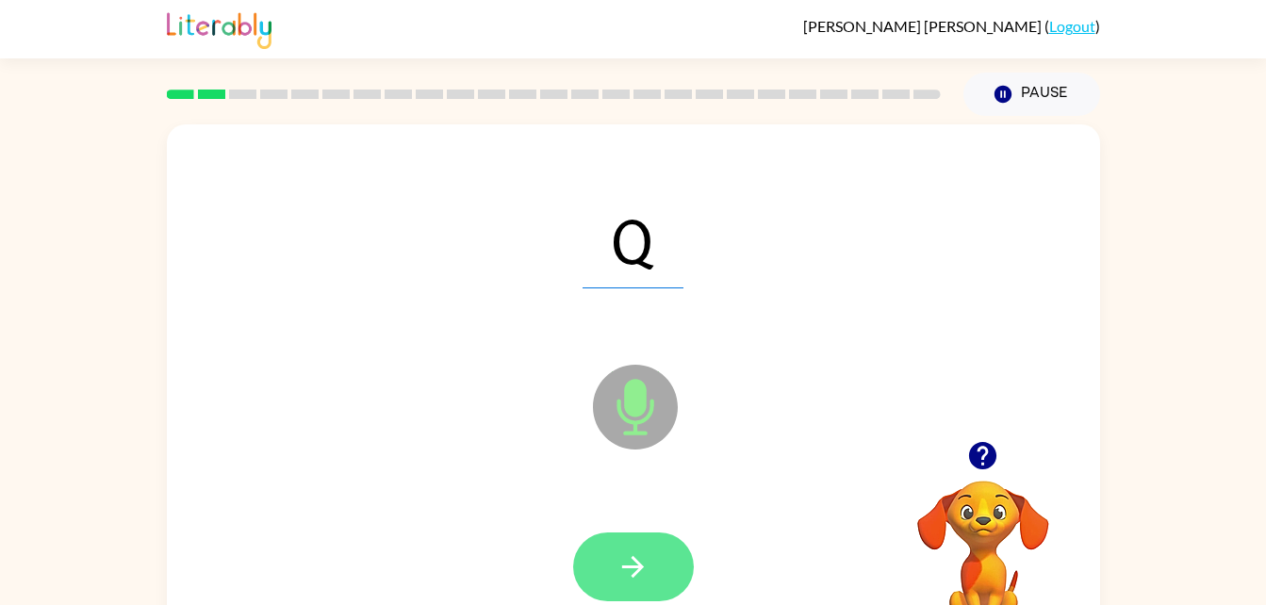
click at [659, 564] on button "button" at bounding box center [633, 567] width 121 height 69
click at [635, 552] on icon "button" at bounding box center [632, 566] width 33 height 33
click at [625, 570] on icon "button" at bounding box center [632, 566] width 33 height 33
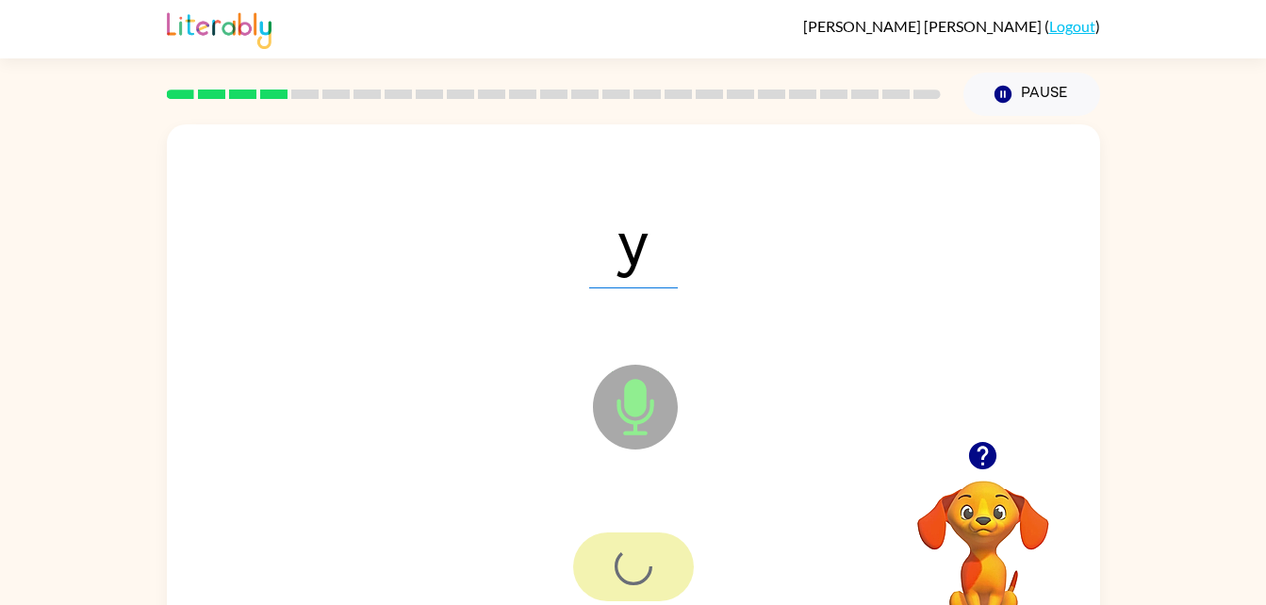
click at [629, 570] on div at bounding box center [633, 567] width 121 height 69
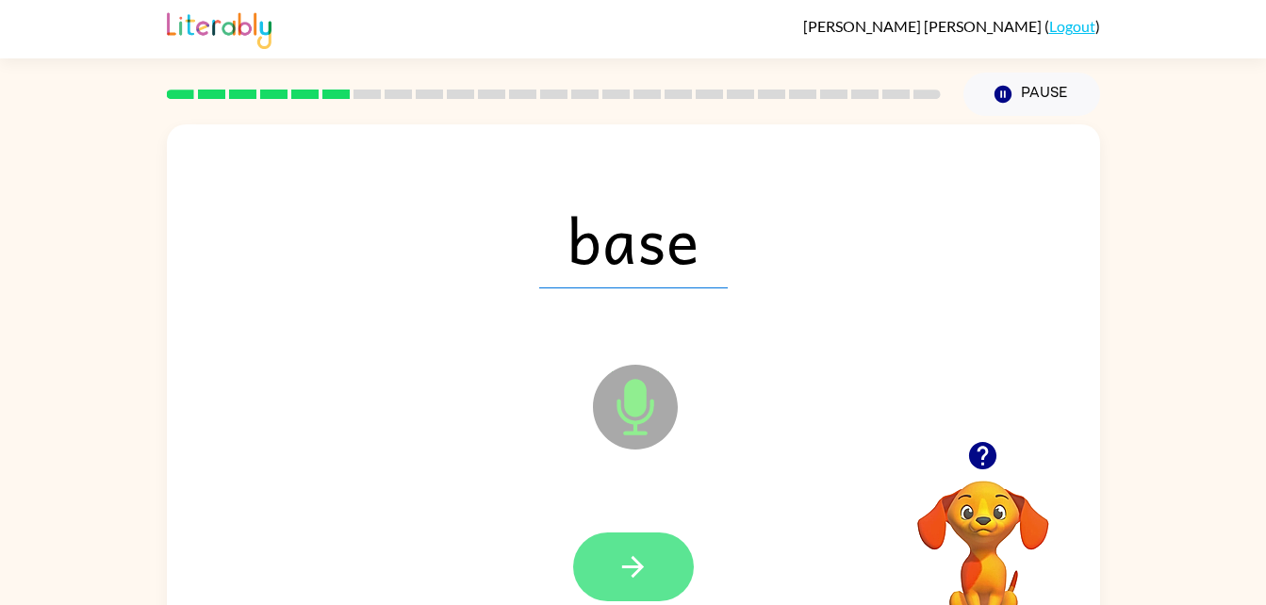
click at [610, 535] on button "button" at bounding box center [633, 567] width 121 height 69
click at [666, 555] on button "button" at bounding box center [633, 567] width 121 height 69
click at [623, 562] on icon "button" at bounding box center [632, 566] width 33 height 33
click at [642, 574] on icon "button" at bounding box center [632, 566] width 33 height 33
click at [661, 562] on button "button" at bounding box center [633, 567] width 121 height 69
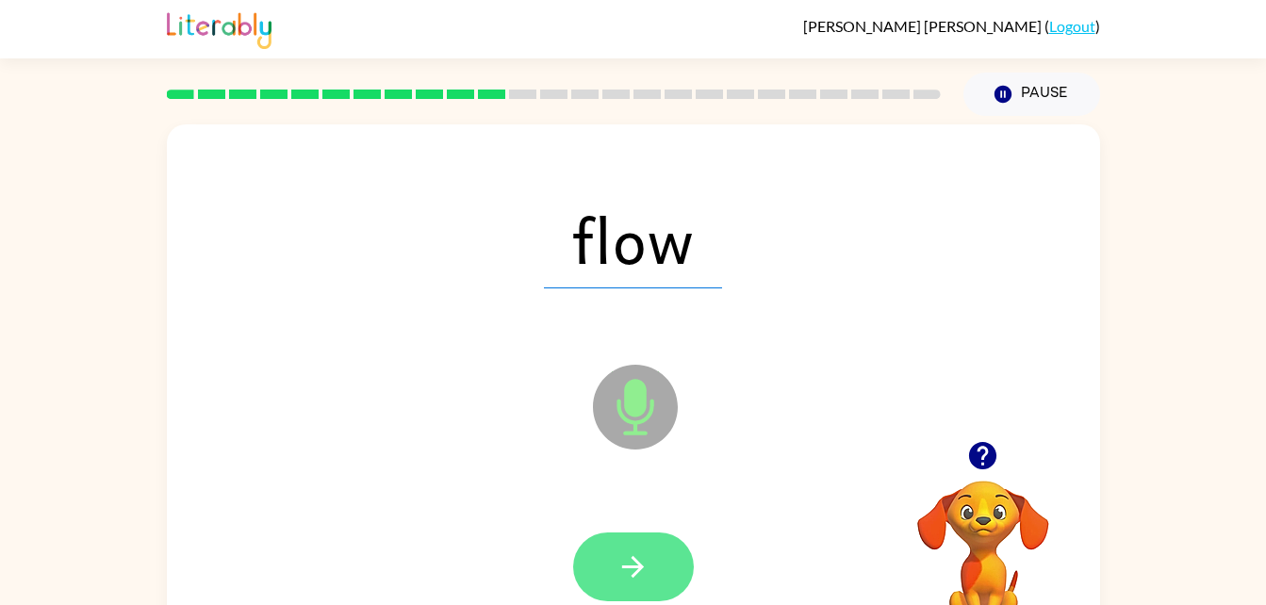
click at [638, 563] on icon "button" at bounding box center [633, 567] width 22 height 22
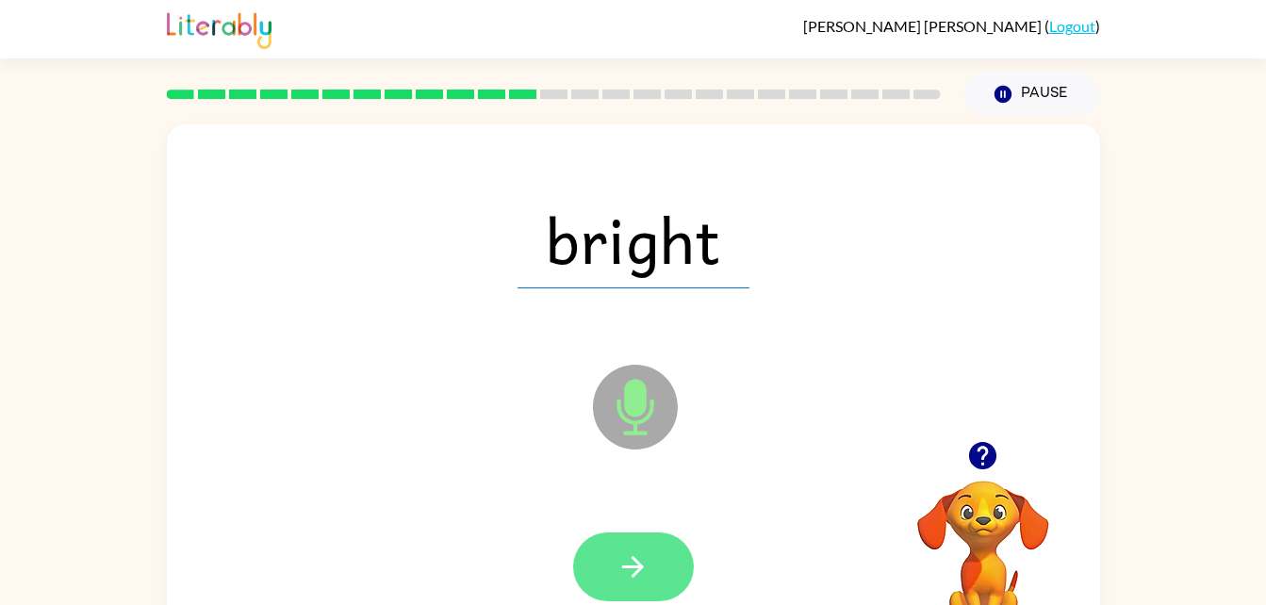
click at [639, 599] on button "button" at bounding box center [633, 567] width 121 height 69
click at [634, 574] on icon "button" at bounding box center [633, 567] width 22 height 22
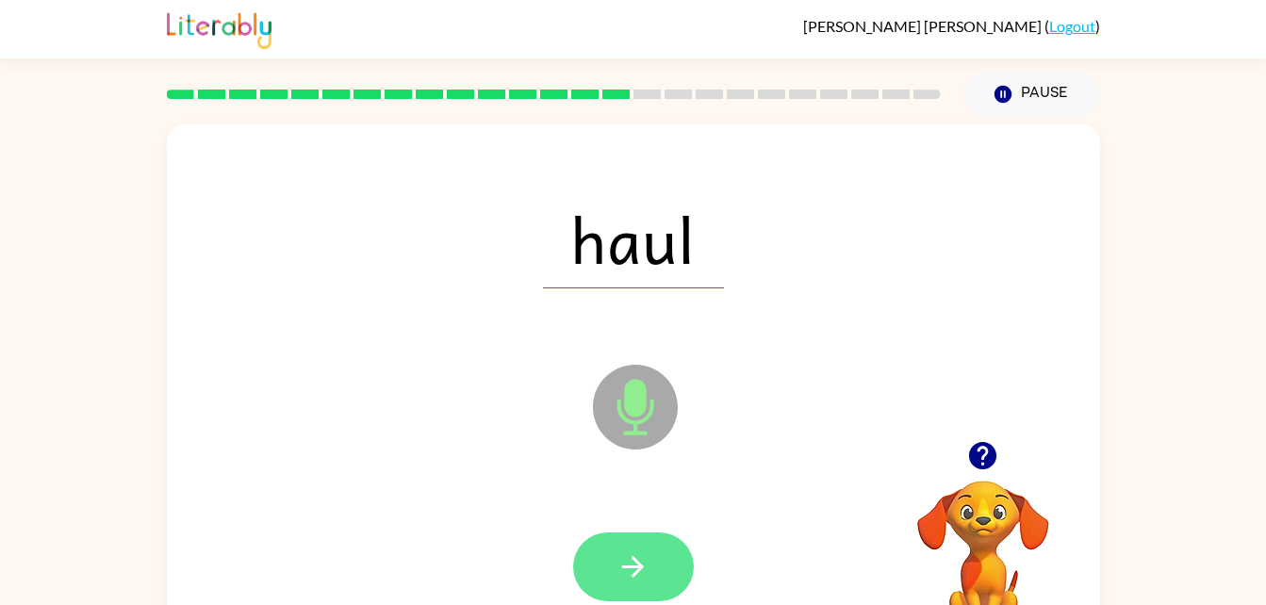
click at [652, 561] on button "button" at bounding box center [633, 567] width 121 height 69
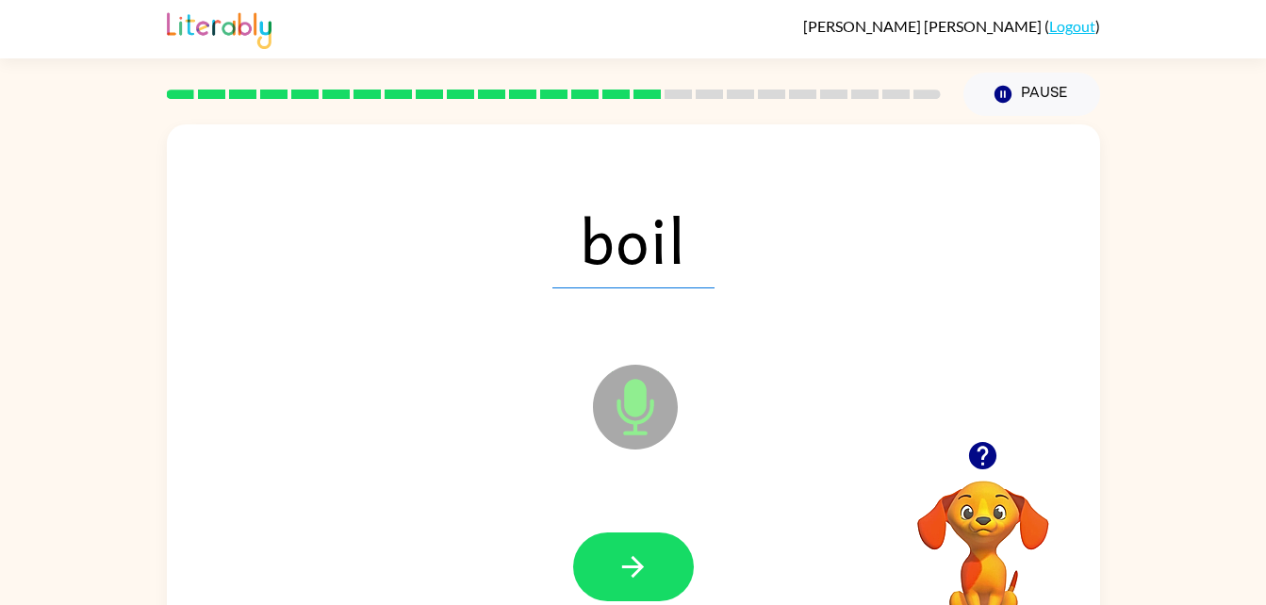
click at [1012, 143] on div "boil Microphone The Microphone is here when it is your turn to talk" at bounding box center [633, 393] width 933 height 538
click at [1016, 102] on button "Pause Pause" at bounding box center [1031, 94] width 137 height 43
